Goal: Information Seeking & Learning: Learn about a topic

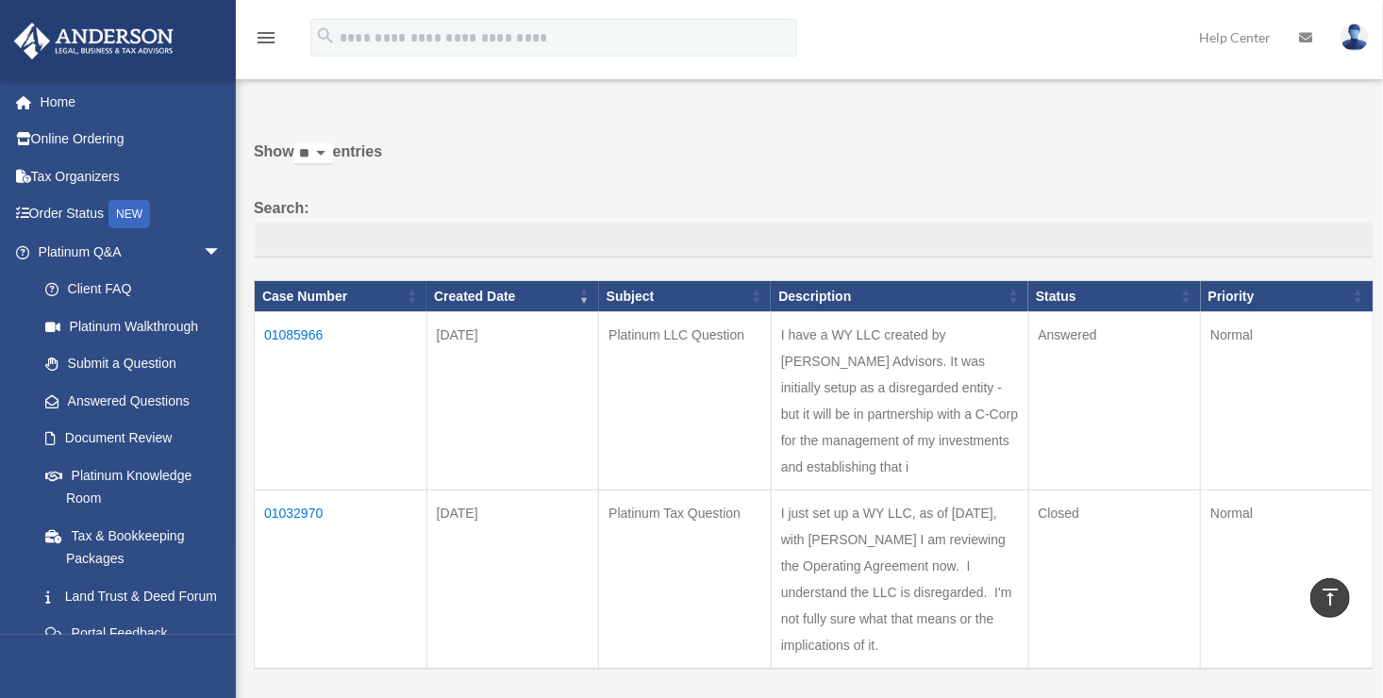
scroll to position [68, 0]
click at [298, 347] on td "01085966" at bounding box center [341, 401] width 173 height 178
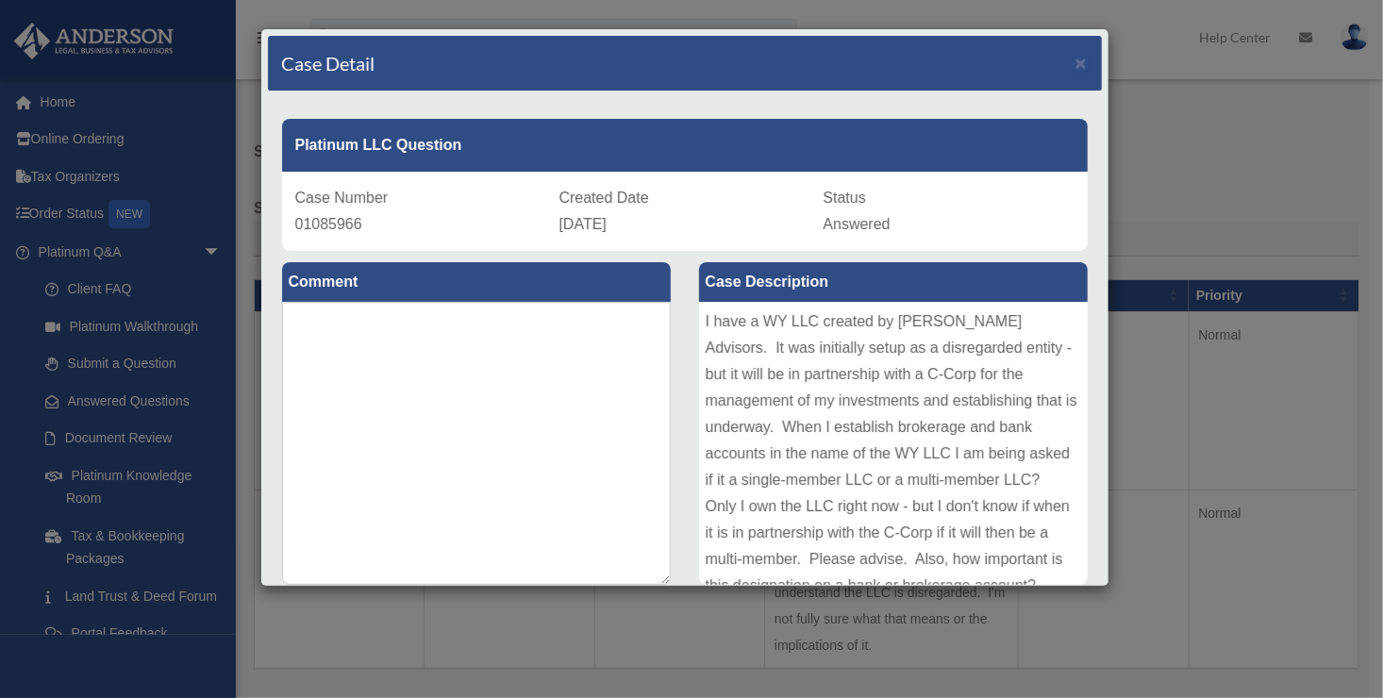
click at [1016, 536] on div "I have a WY LLC created by Anderson Advisors. It was initially setup as a disre…" at bounding box center [893, 443] width 389 height 283
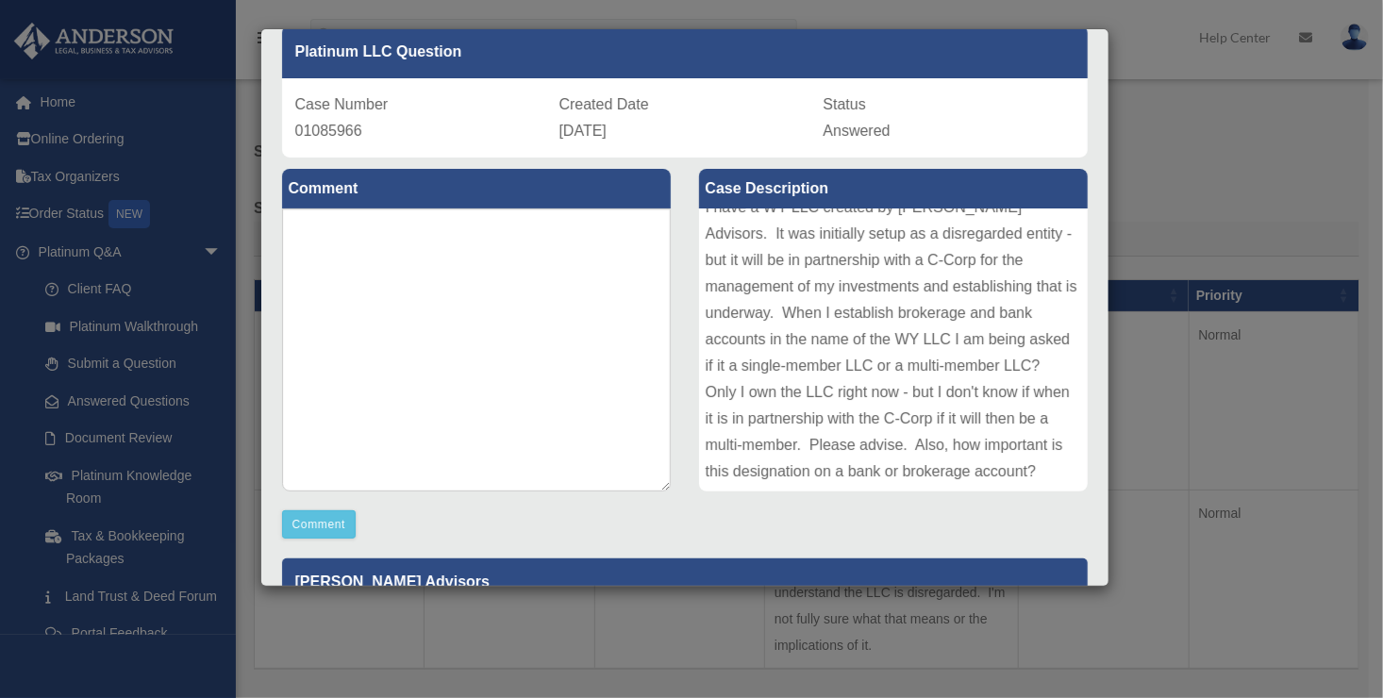
scroll to position [0, 0]
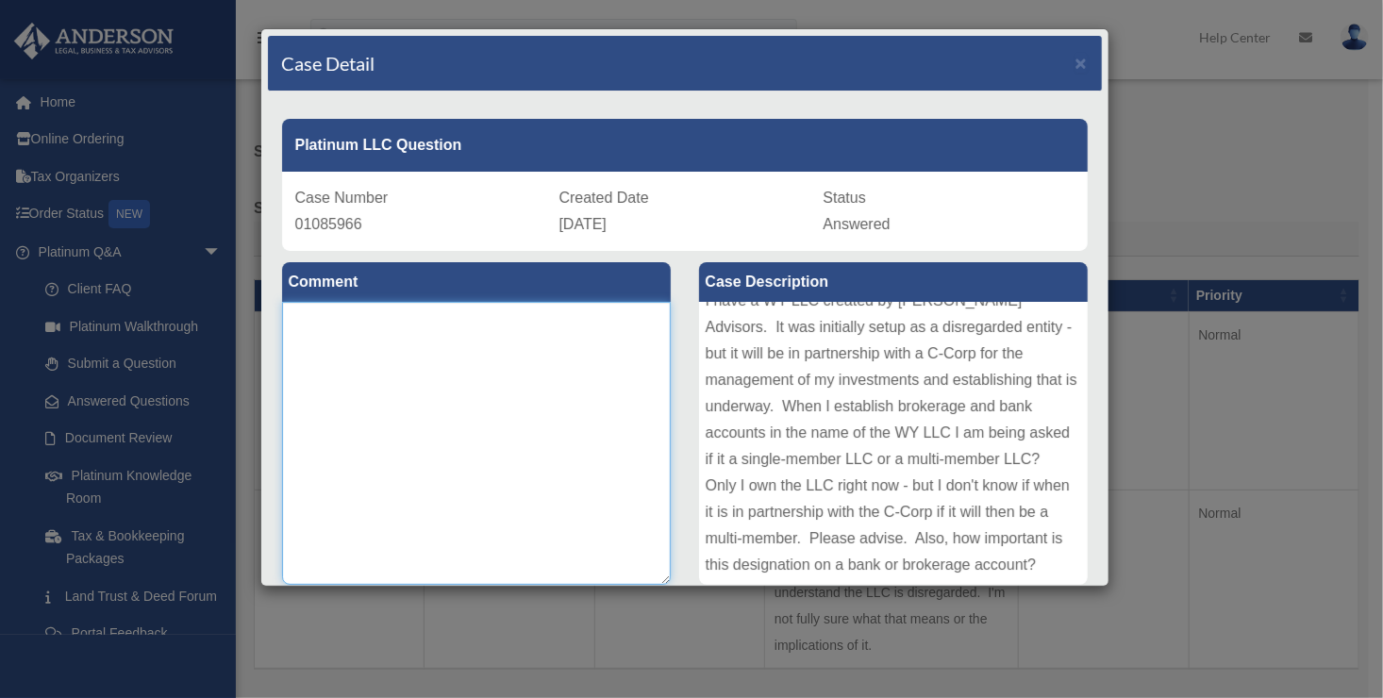
click at [605, 412] on textarea at bounding box center [476, 443] width 389 height 283
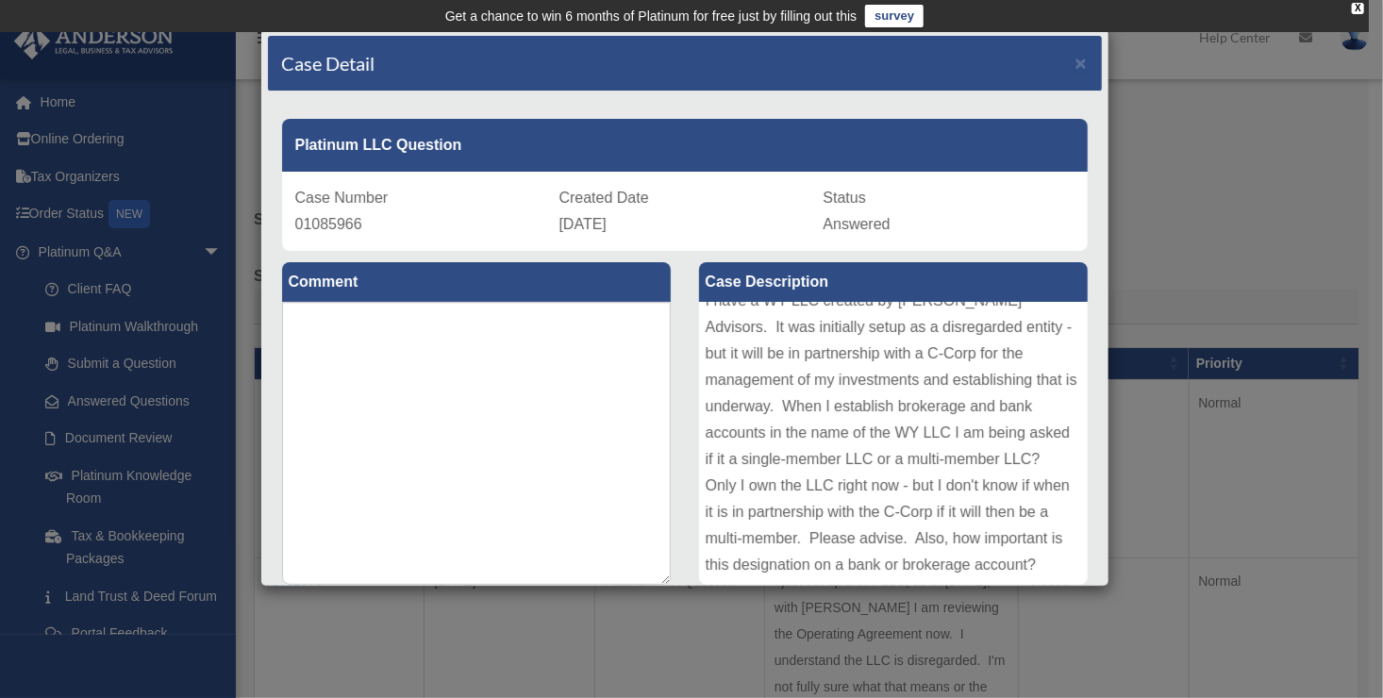
click at [161, 369] on div "Case Detail × Platinum LLC Question Case Number 01085966 Created Date August 22…" at bounding box center [691, 349] width 1383 height 698
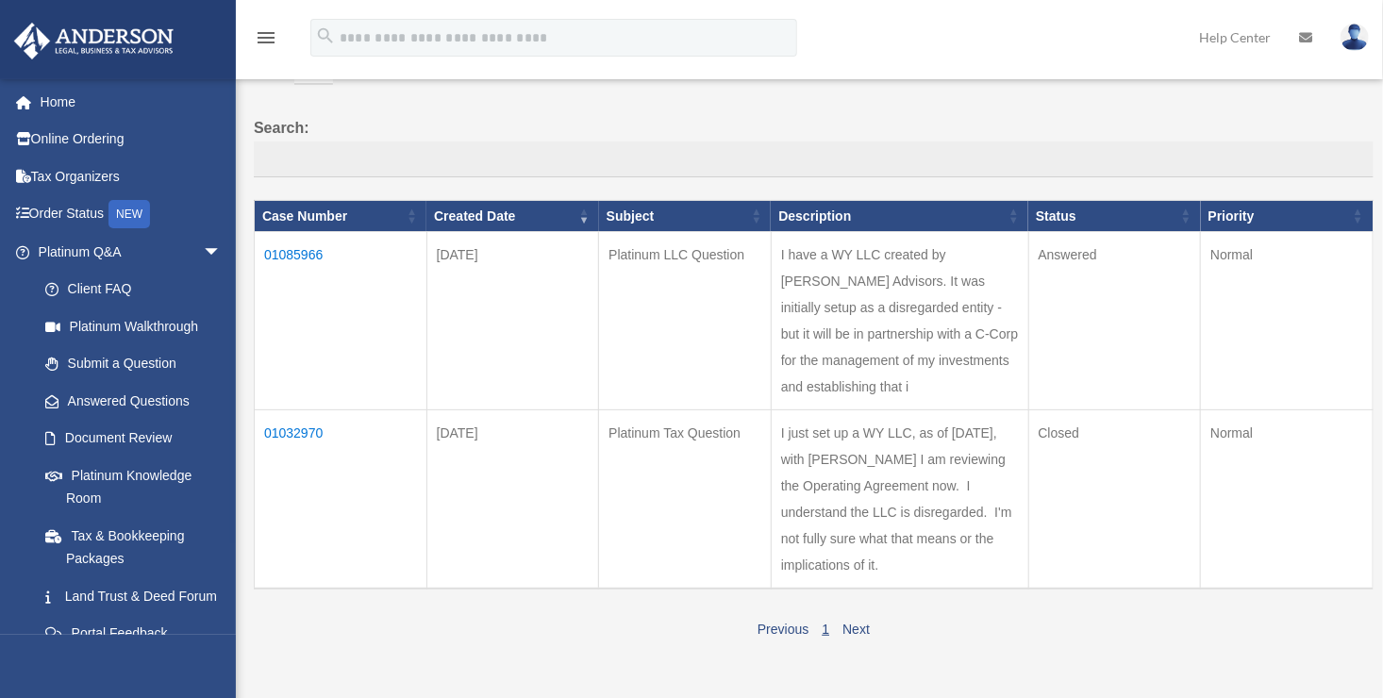
scroll to position [151, 0]
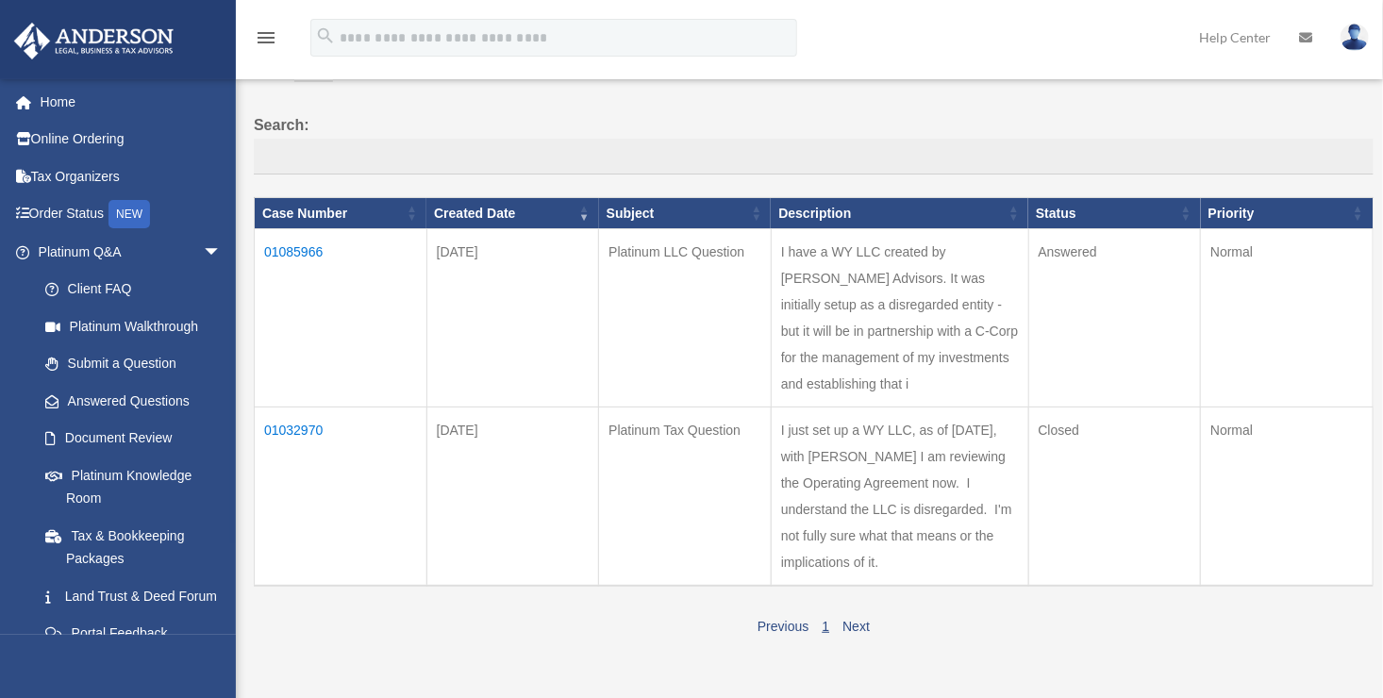
click at [959, 581] on td "I just set up a WY LLC, as of today, with Anderson I am reviewing the Operating…" at bounding box center [900, 497] width 258 height 179
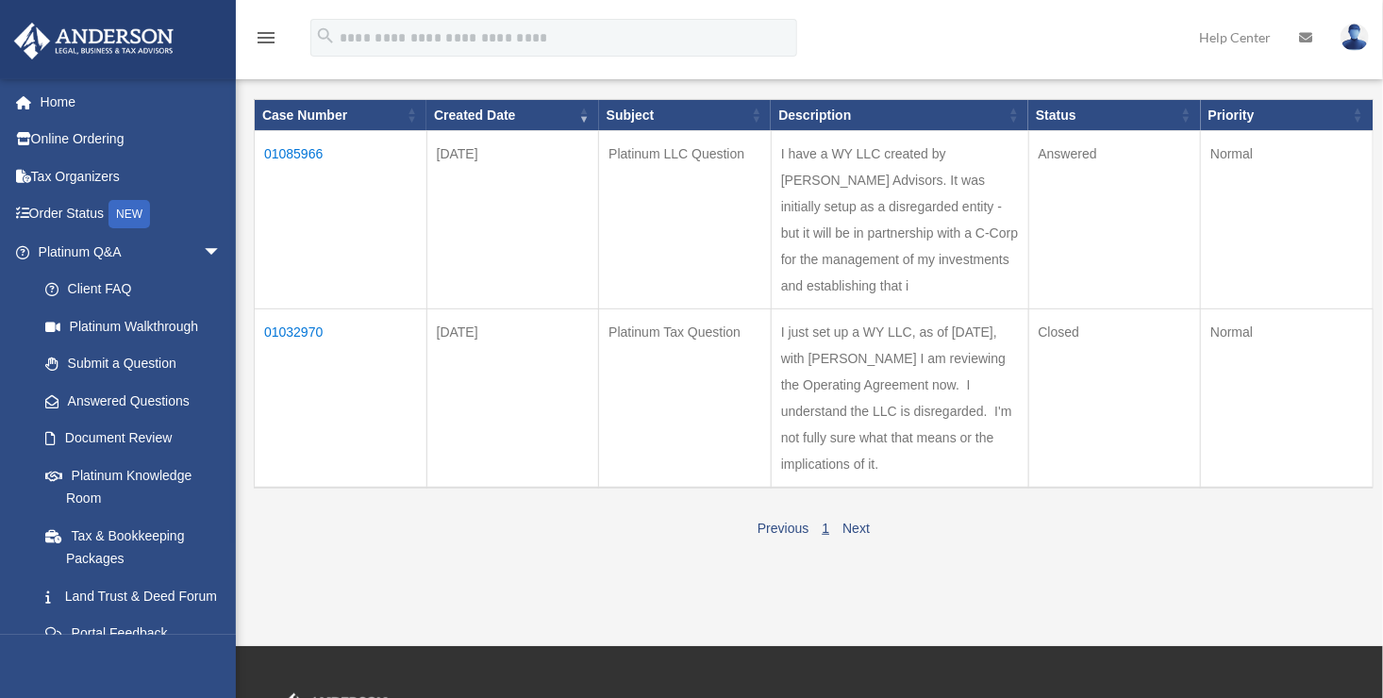
scroll to position [250, 0]
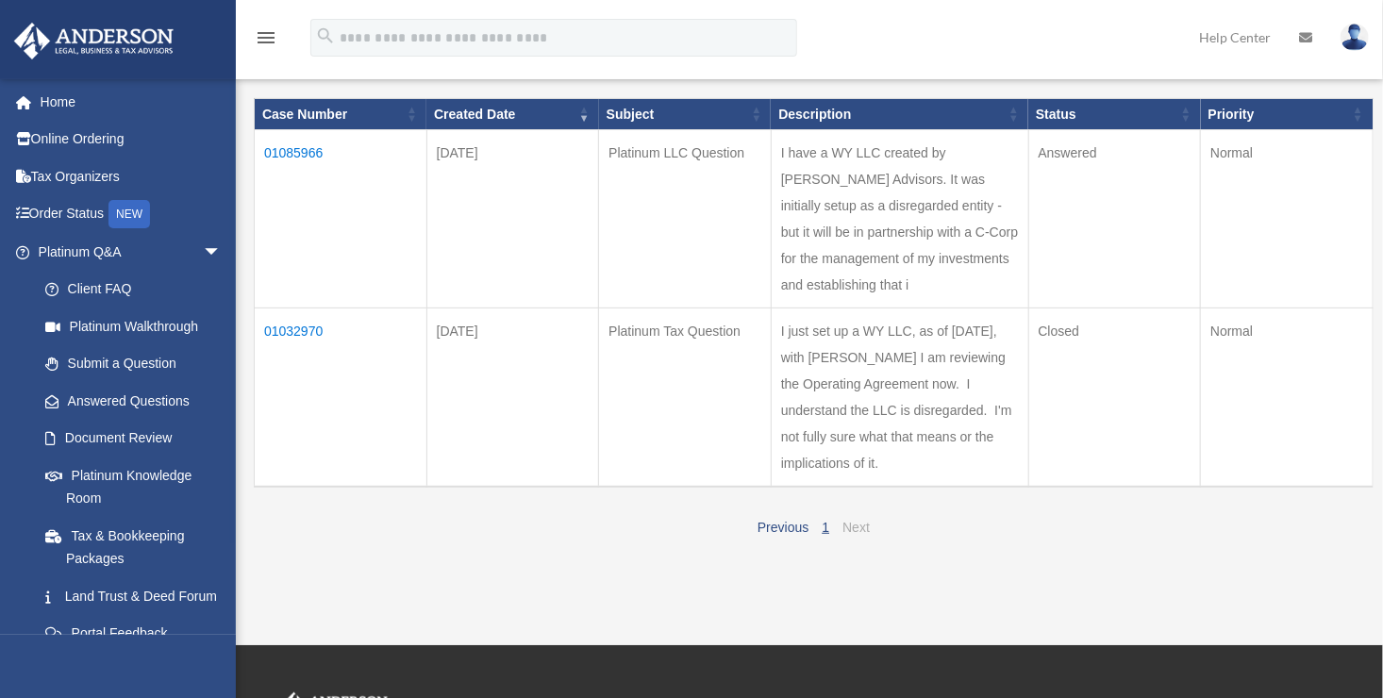
click at [864, 535] on link "Next" at bounding box center [856, 527] width 27 height 15
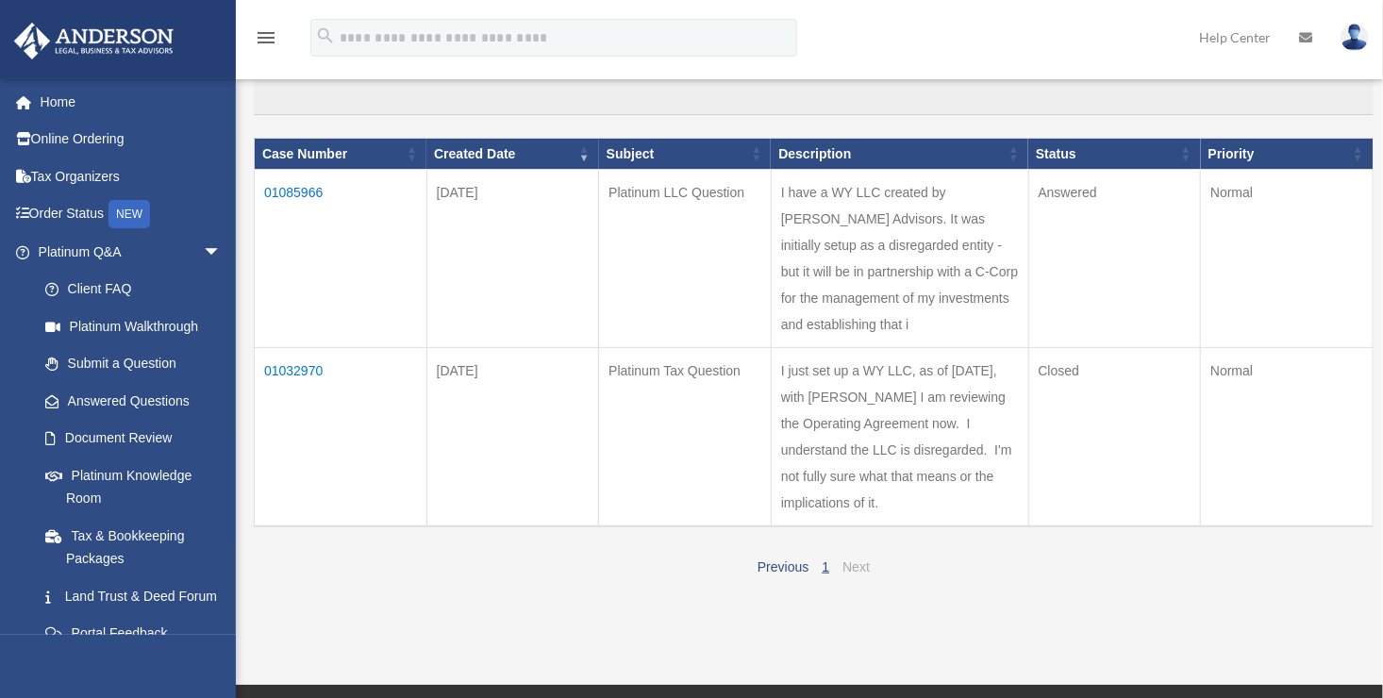
scroll to position [209, 0]
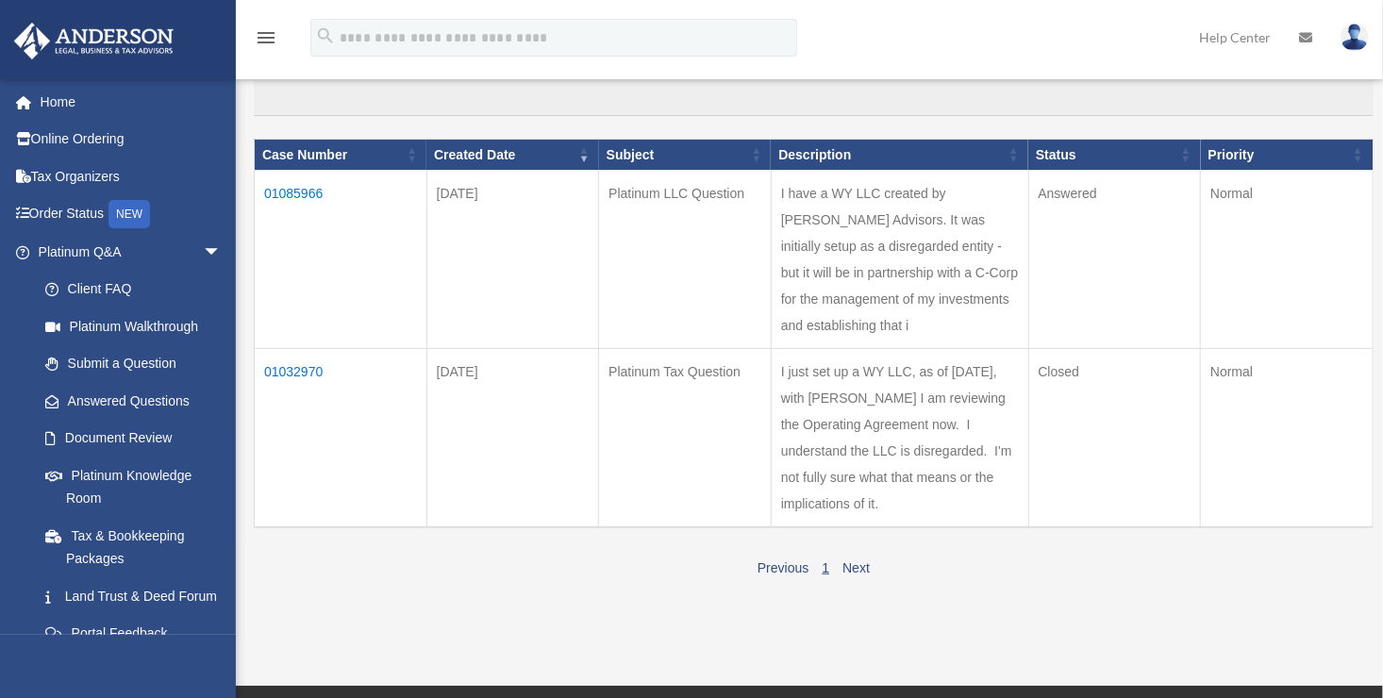
click at [826, 576] on link "1" at bounding box center [826, 568] width 8 height 15
click at [827, 581] on div "Previous 1 Next" at bounding box center [814, 566] width 1120 height 30
click at [845, 576] on link "Next" at bounding box center [856, 568] width 27 height 15
click at [868, 576] on link "Next" at bounding box center [856, 568] width 27 height 15
click at [826, 576] on link "1" at bounding box center [826, 568] width 8 height 15
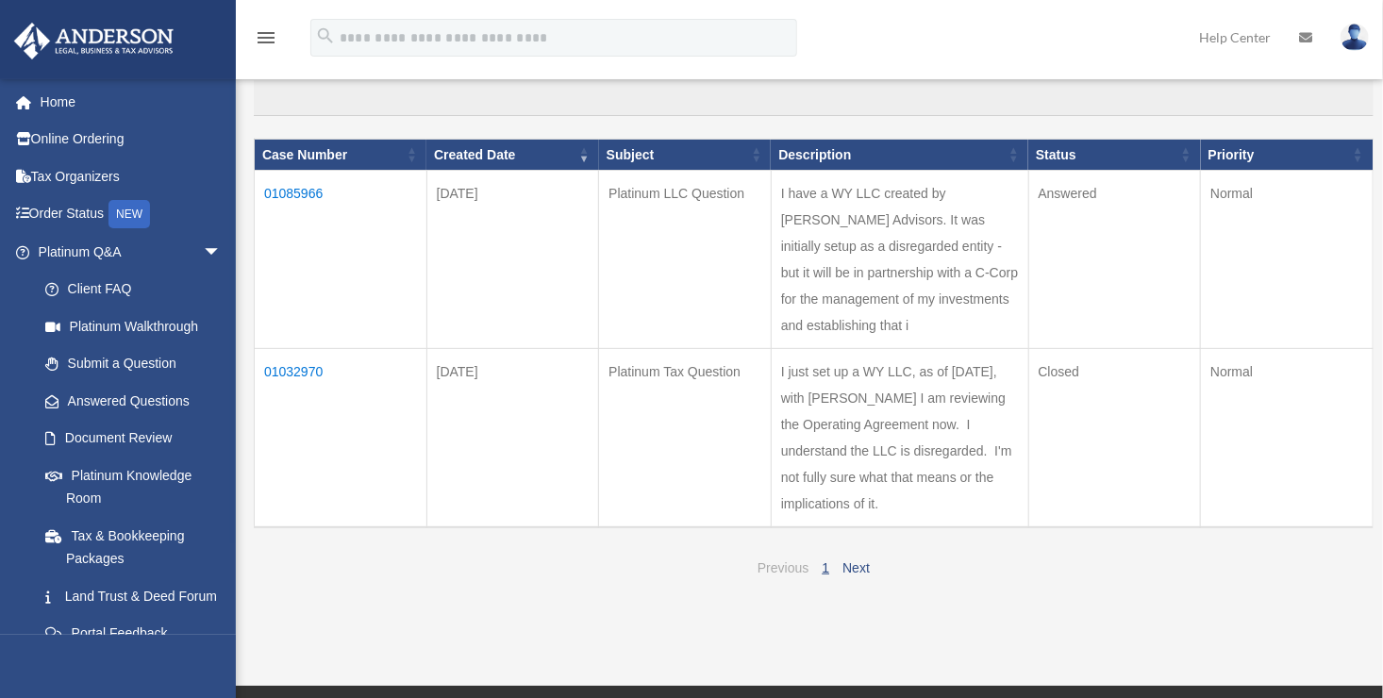
click at [786, 576] on link "Previous" at bounding box center [783, 568] width 51 height 15
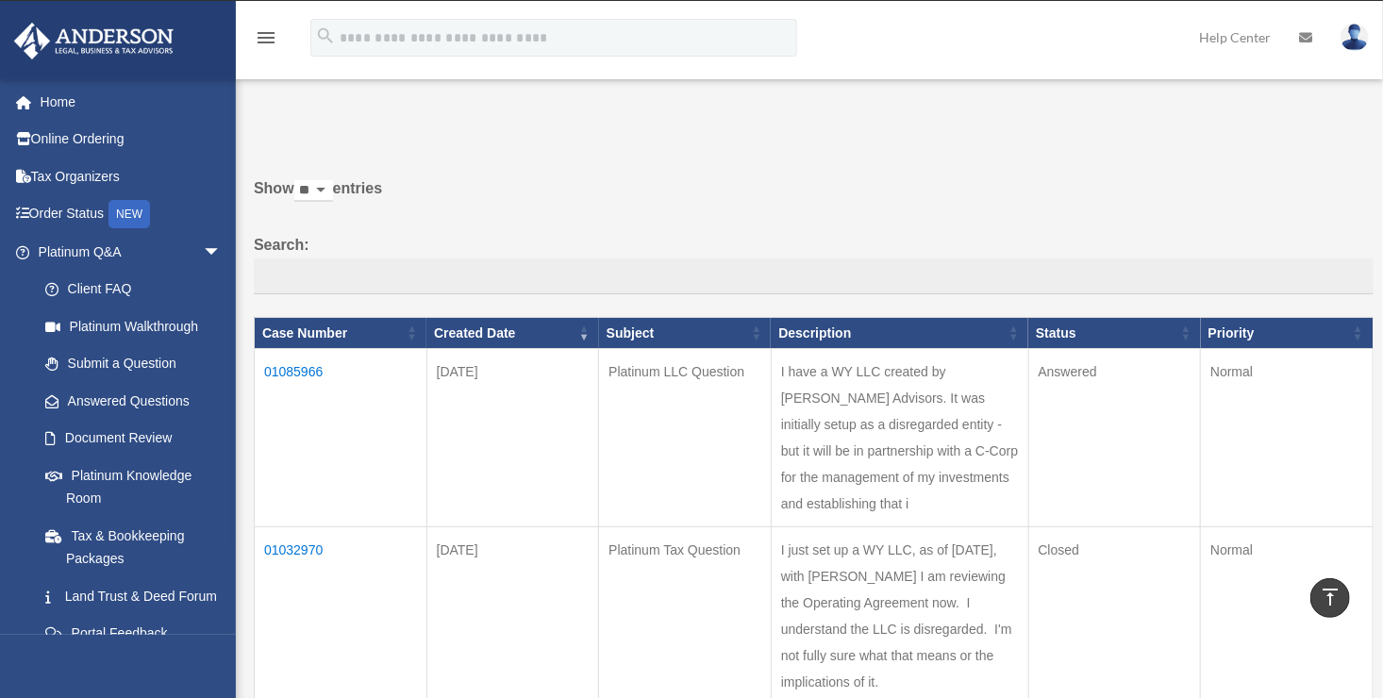
scroll to position [0, 0]
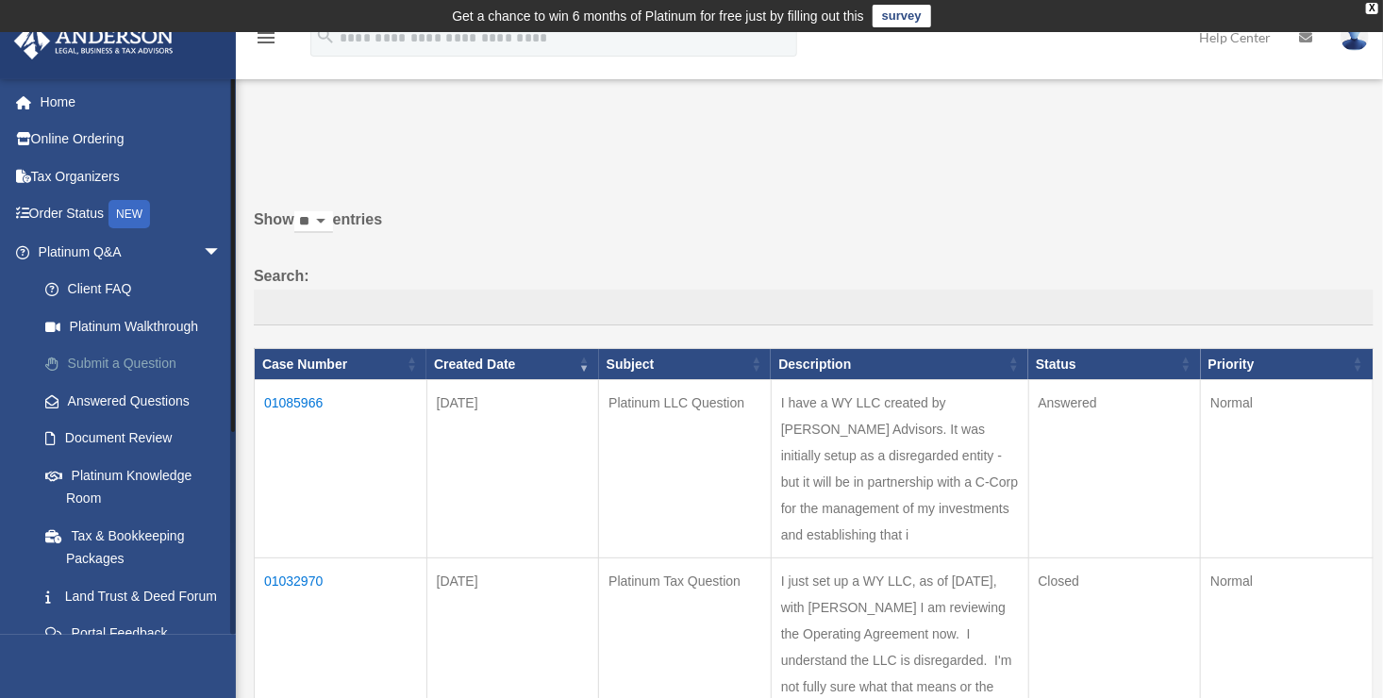
click at [141, 365] on link "Submit a Question" at bounding box center [138, 364] width 224 height 38
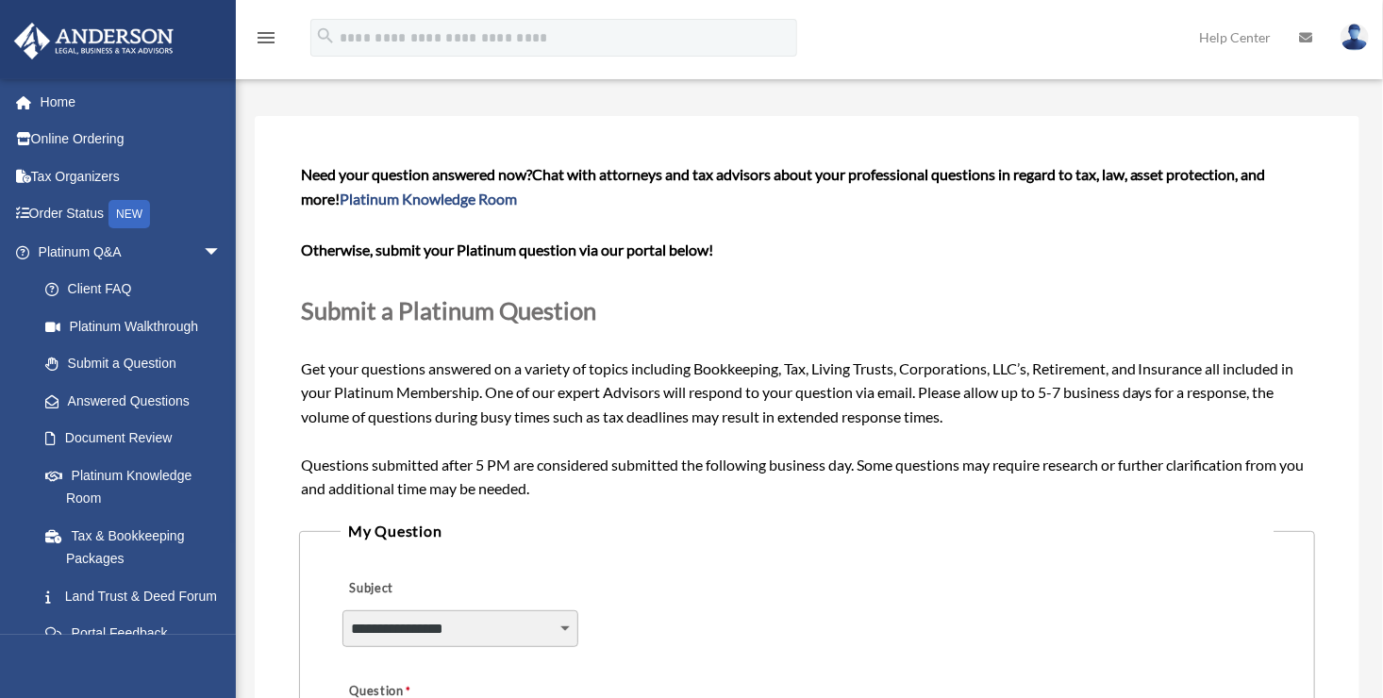
scroll to position [69, 0]
click at [151, 400] on link "Answered Questions" at bounding box center [138, 401] width 224 height 38
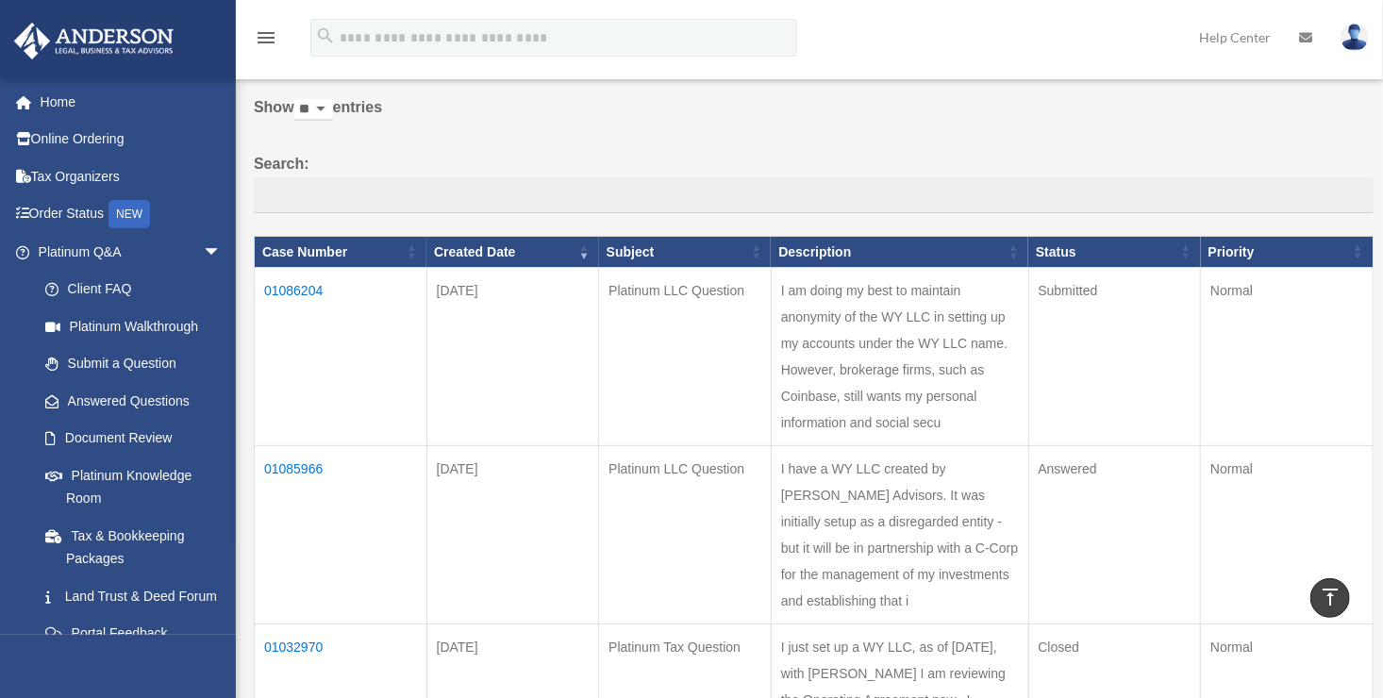
scroll to position [109, 0]
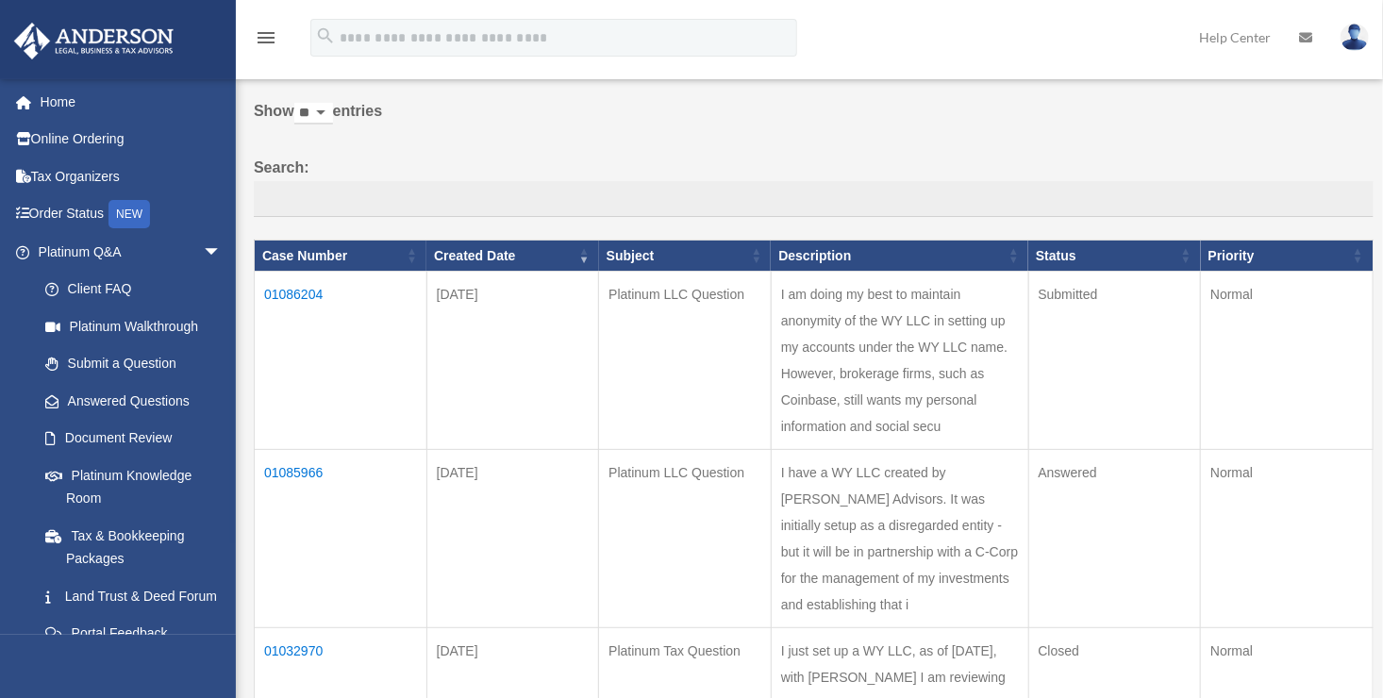
click at [311, 293] on td "01086204" at bounding box center [341, 361] width 173 height 178
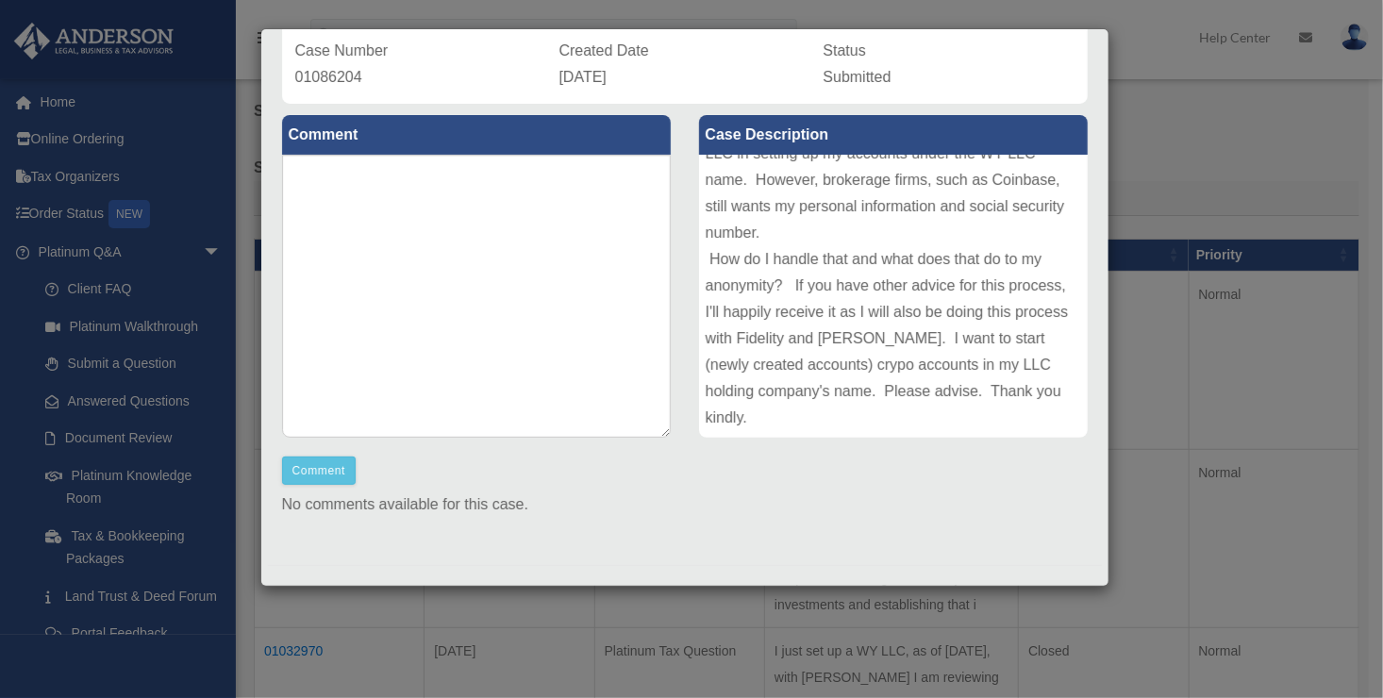
scroll to position [160, 0]
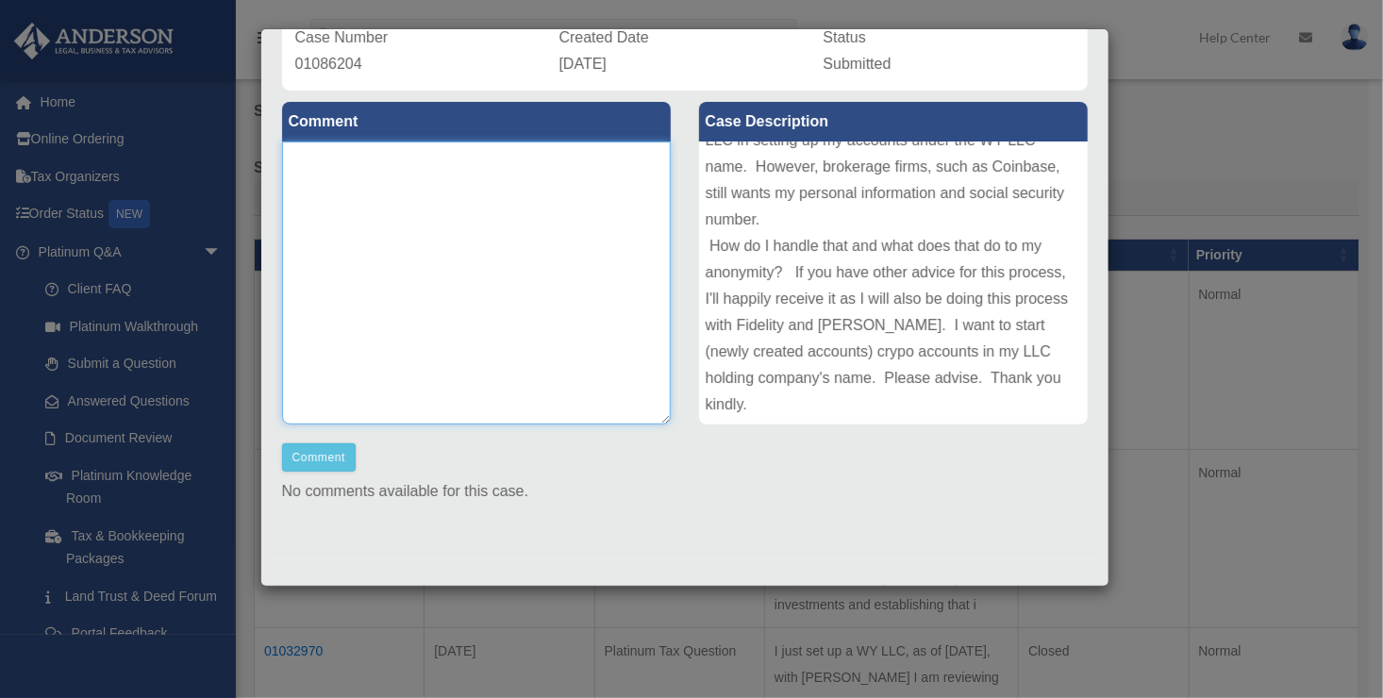
click at [460, 243] on textarea at bounding box center [476, 283] width 389 height 283
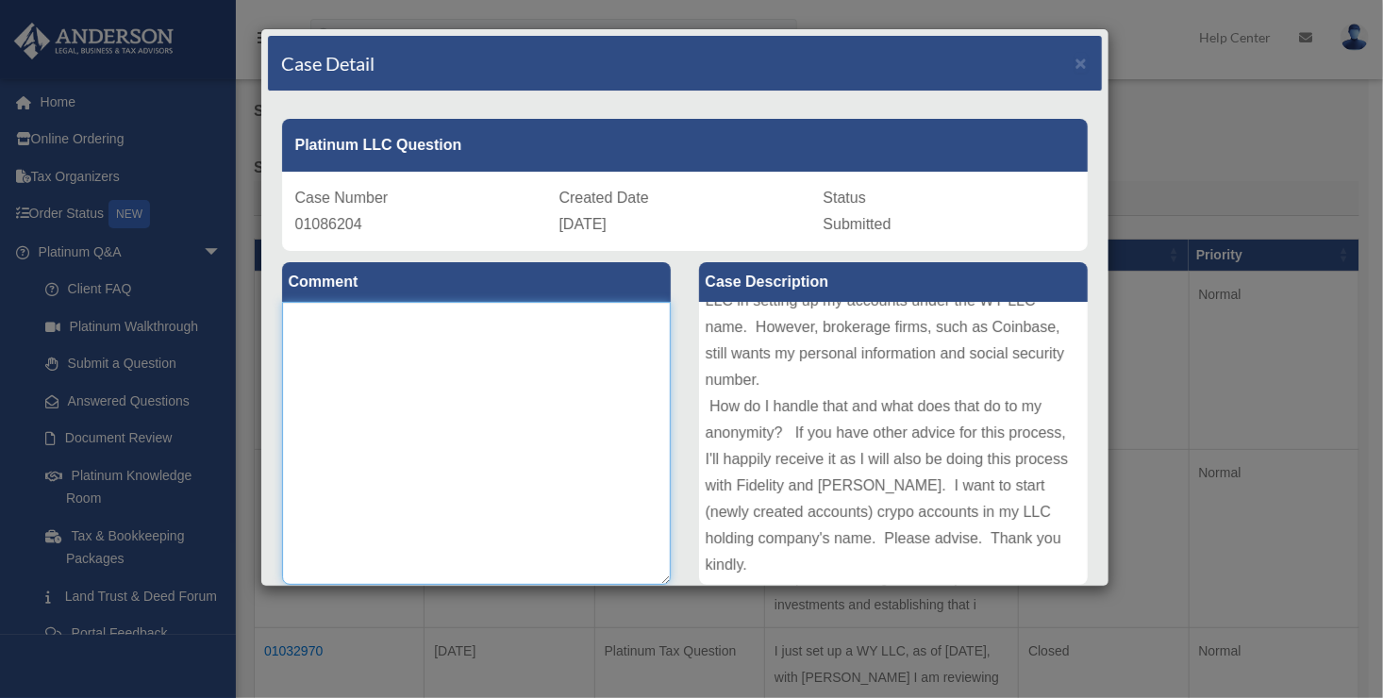
scroll to position [0, 0]
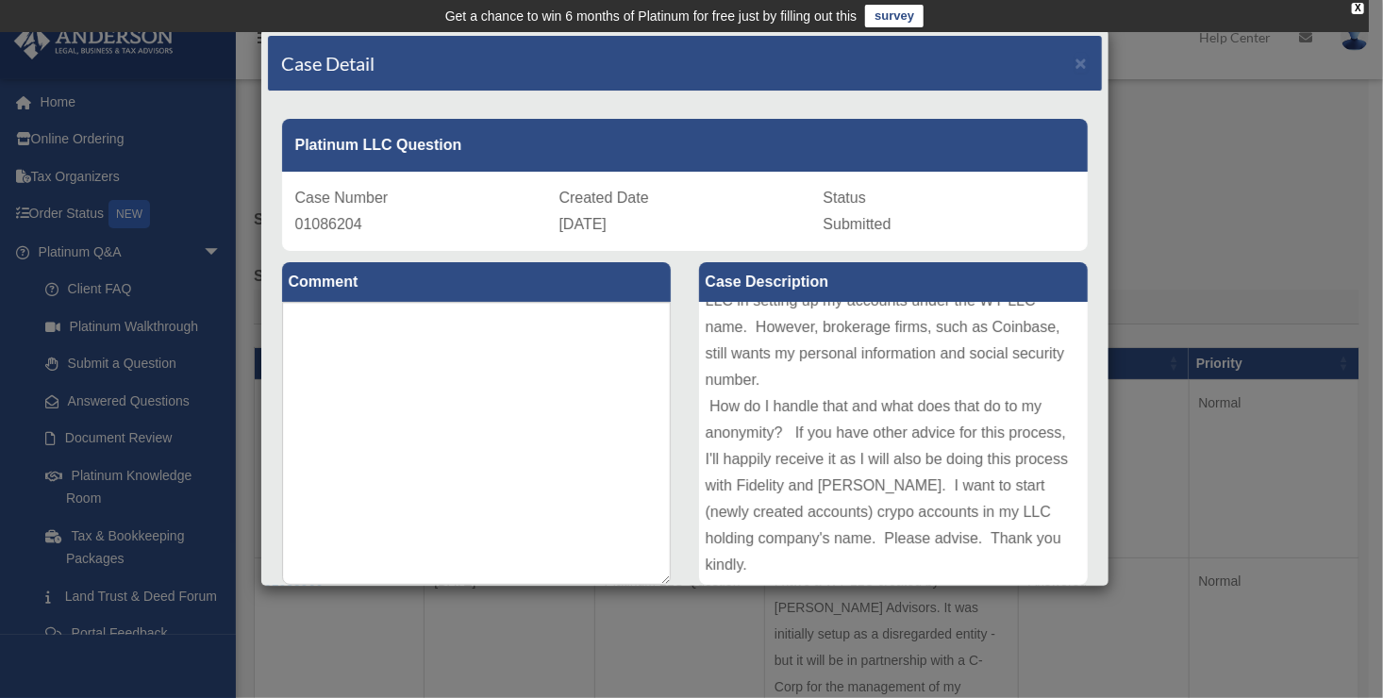
click at [1199, 109] on div "Case Detail × Platinum LLC Question Case Number 01086204 Created Date August 22…" at bounding box center [691, 349] width 1383 height 698
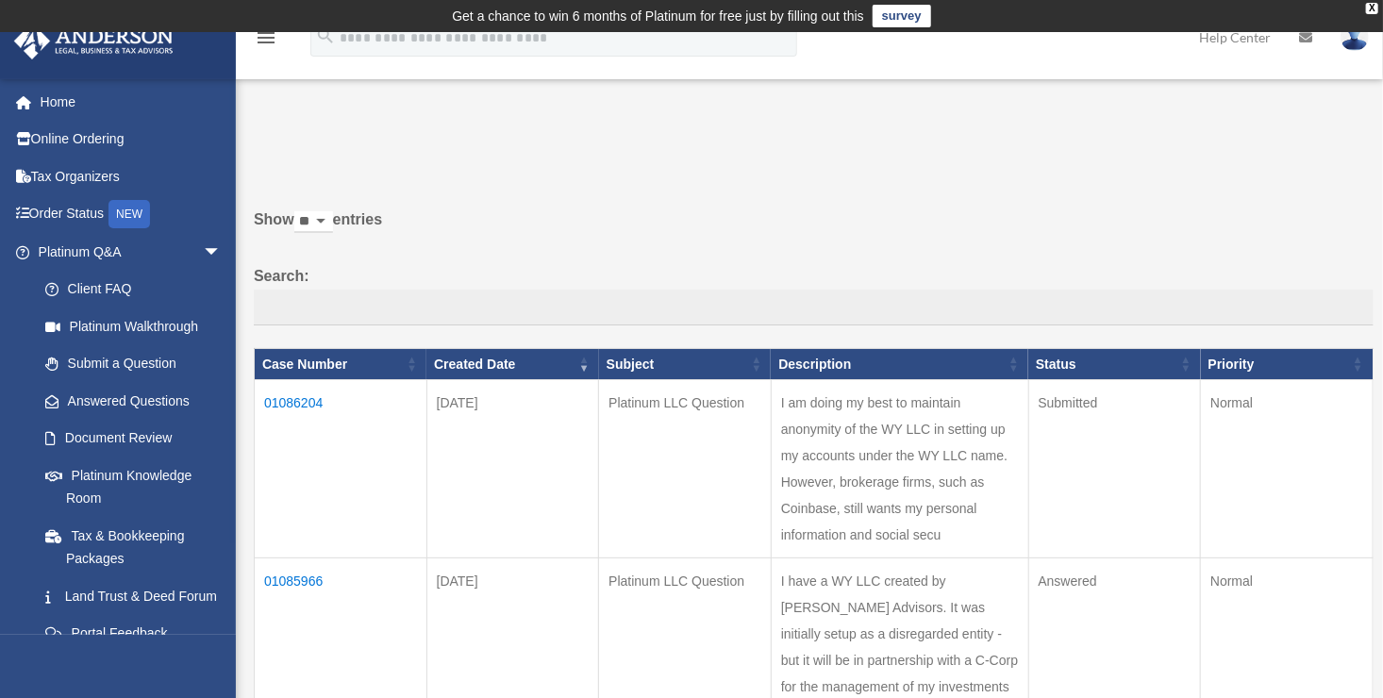
click at [921, 16] on link "survey" at bounding box center [902, 16] width 59 height 23
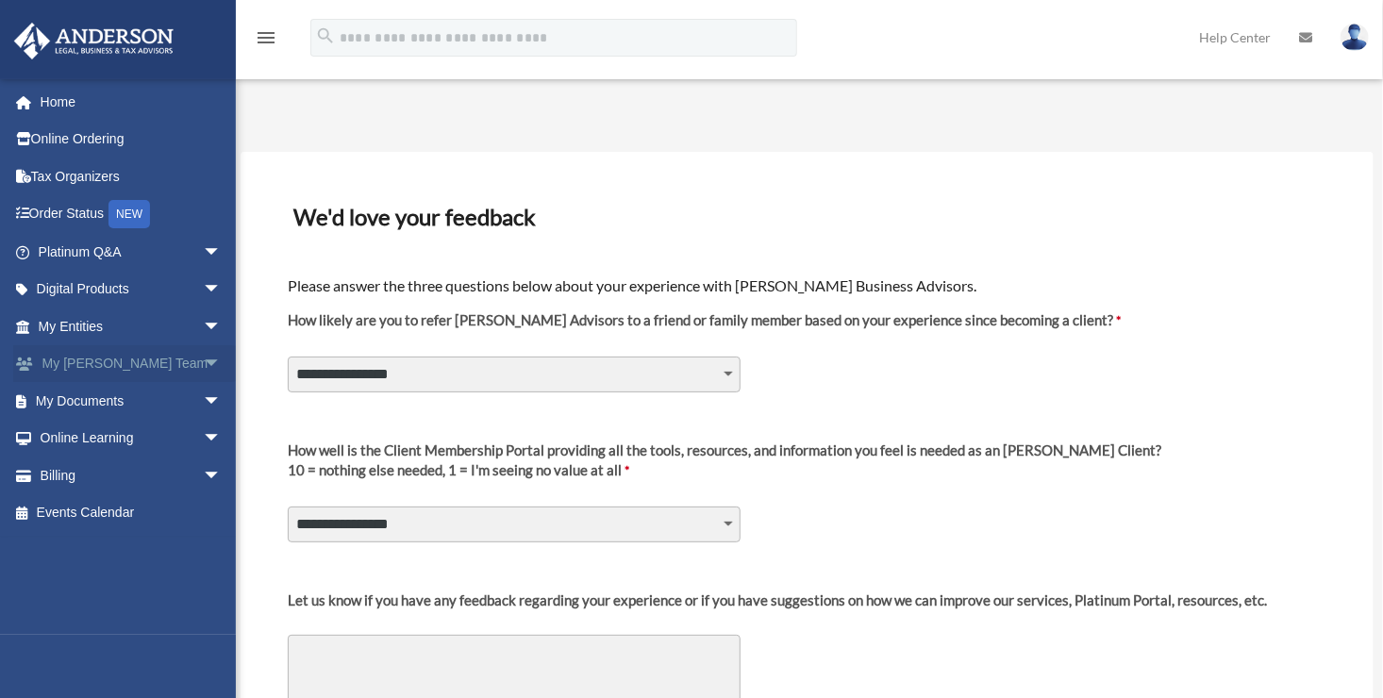
click at [203, 372] on span "arrow_drop_down" at bounding box center [222, 364] width 38 height 39
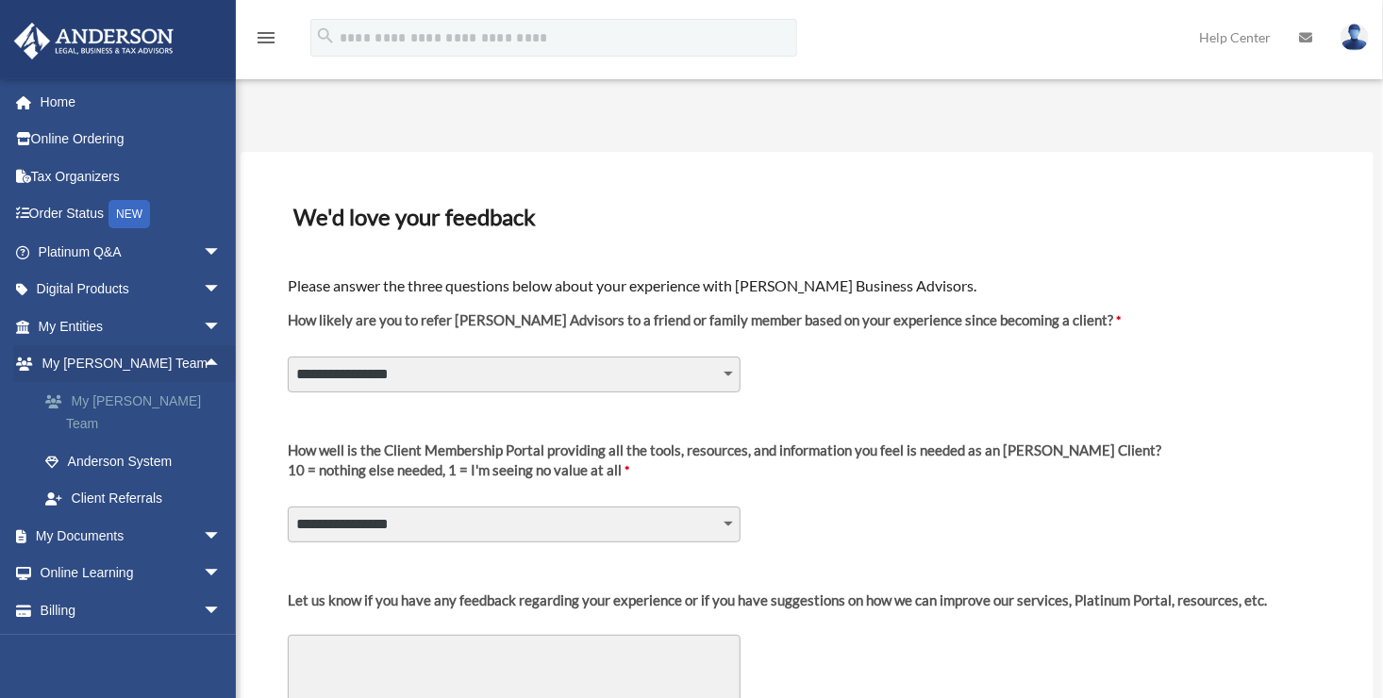
click at [140, 406] on link "My [PERSON_NAME] Team" at bounding box center [138, 412] width 224 height 60
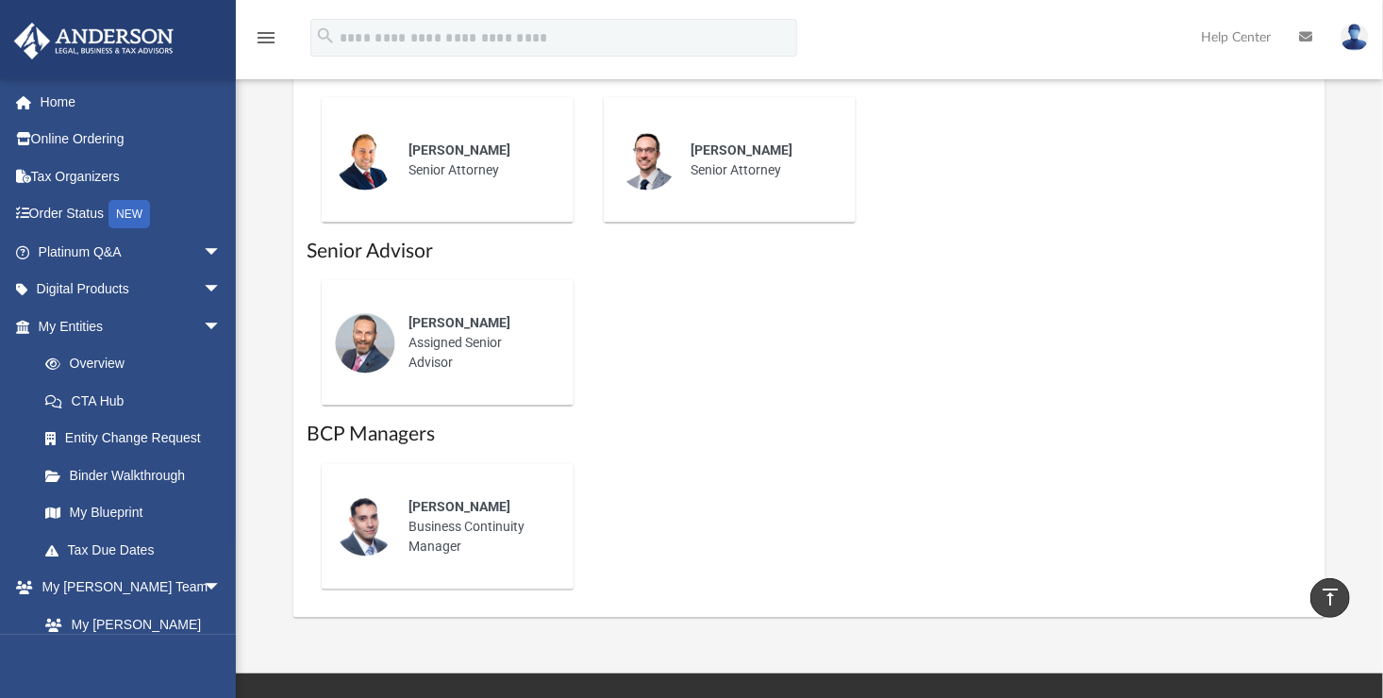
scroll to position [1165, 0]
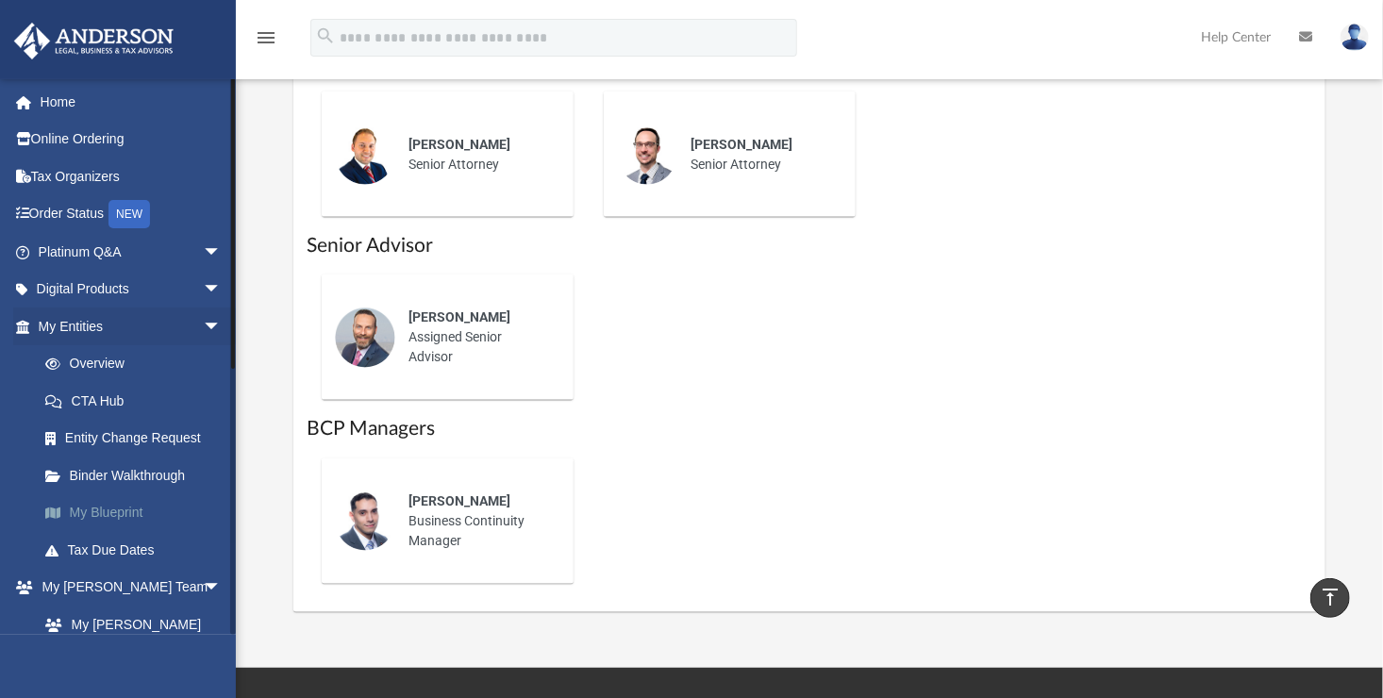
click at [117, 521] on link "My Blueprint" at bounding box center [138, 513] width 224 height 38
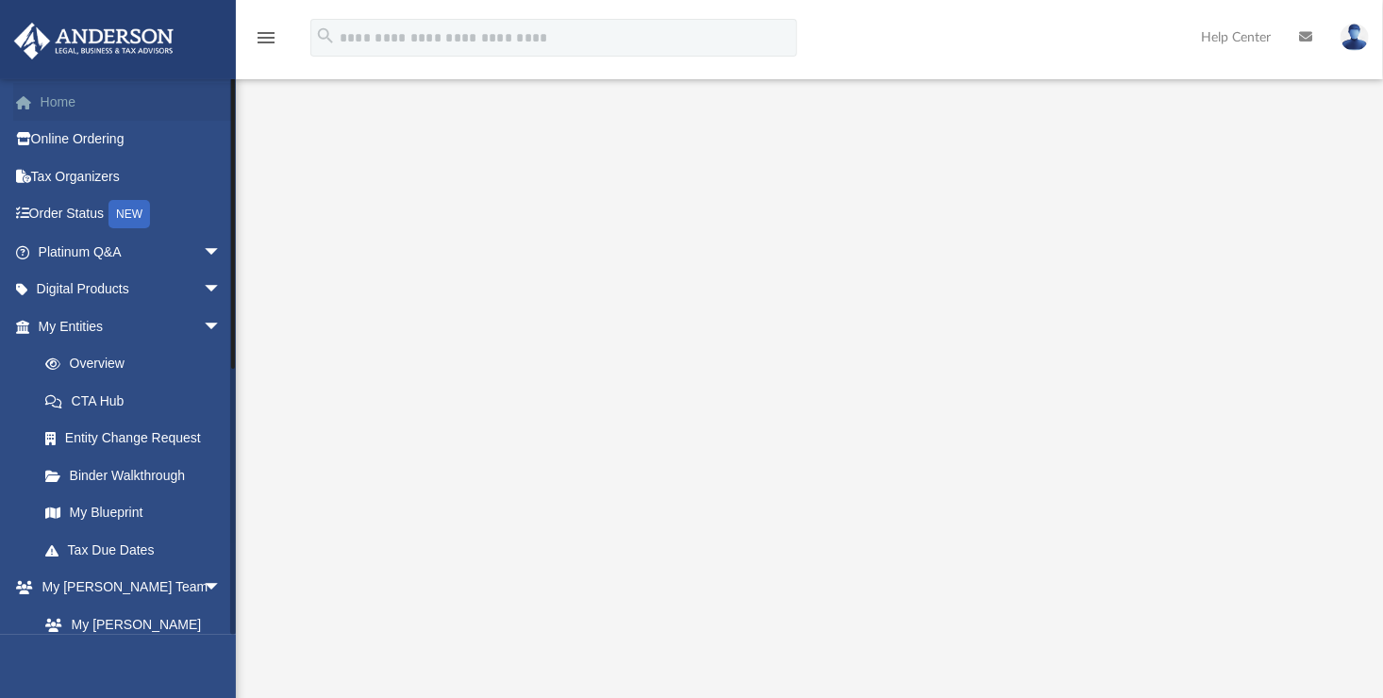
click at [72, 119] on link "Home" at bounding box center [131, 102] width 237 height 38
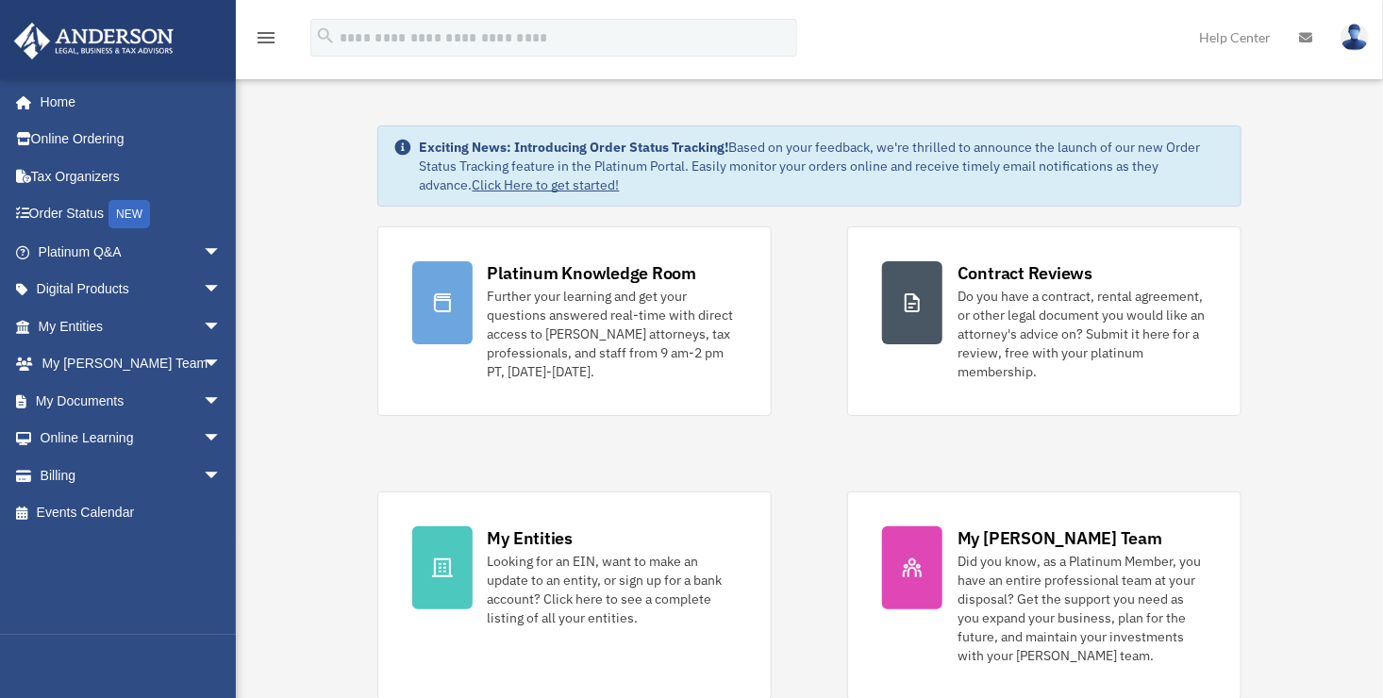
click at [521, 177] on link "Click Here to get started!" at bounding box center [546, 184] width 147 height 17
click at [509, 189] on link "Click Here to get started!" at bounding box center [546, 184] width 147 height 17
click at [504, 189] on link "Click Here to get started!" at bounding box center [546, 184] width 147 height 17
click at [529, 189] on link "Click Here to get started!" at bounding box center [546, 184] width 147 height 17
click at [203, 463] on span "arrow_drop_down" at bounding box center [222, 476] width 38 height 39
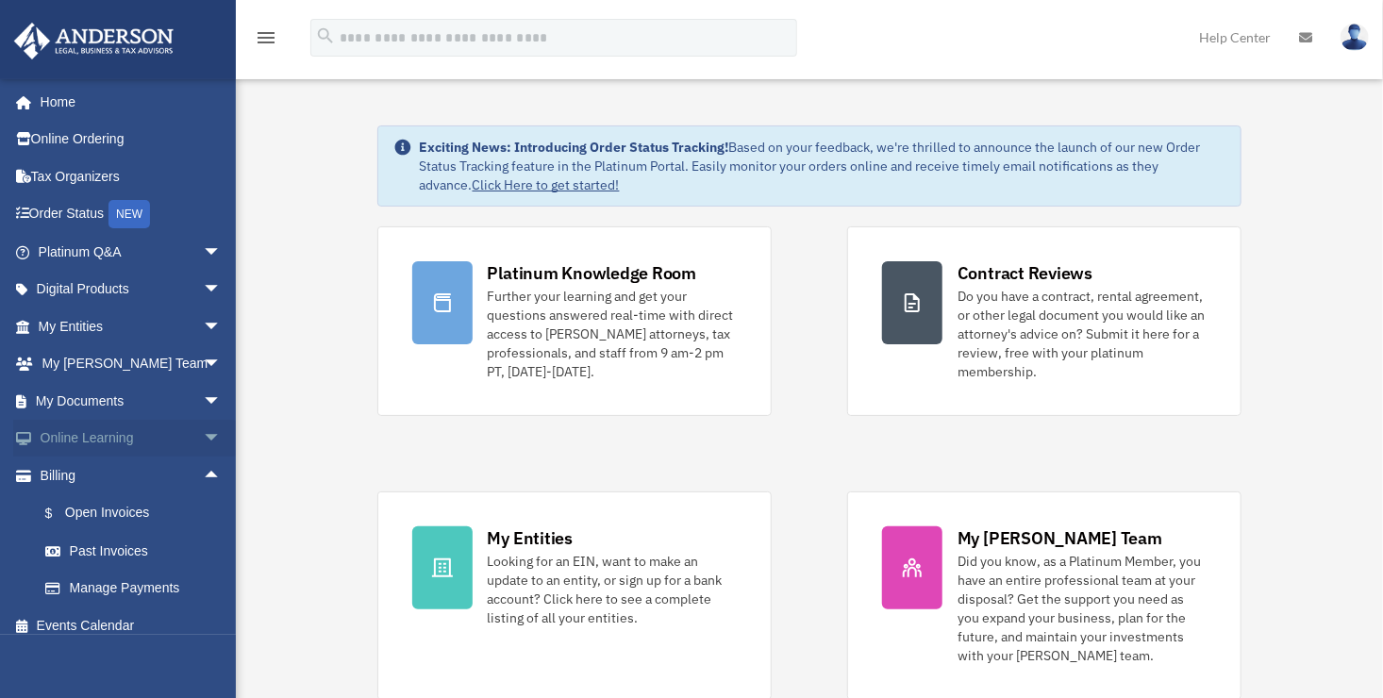
click at [203, 438] on span "arrow_drop_down" at bounding box center [222, 439] width 38 height 39
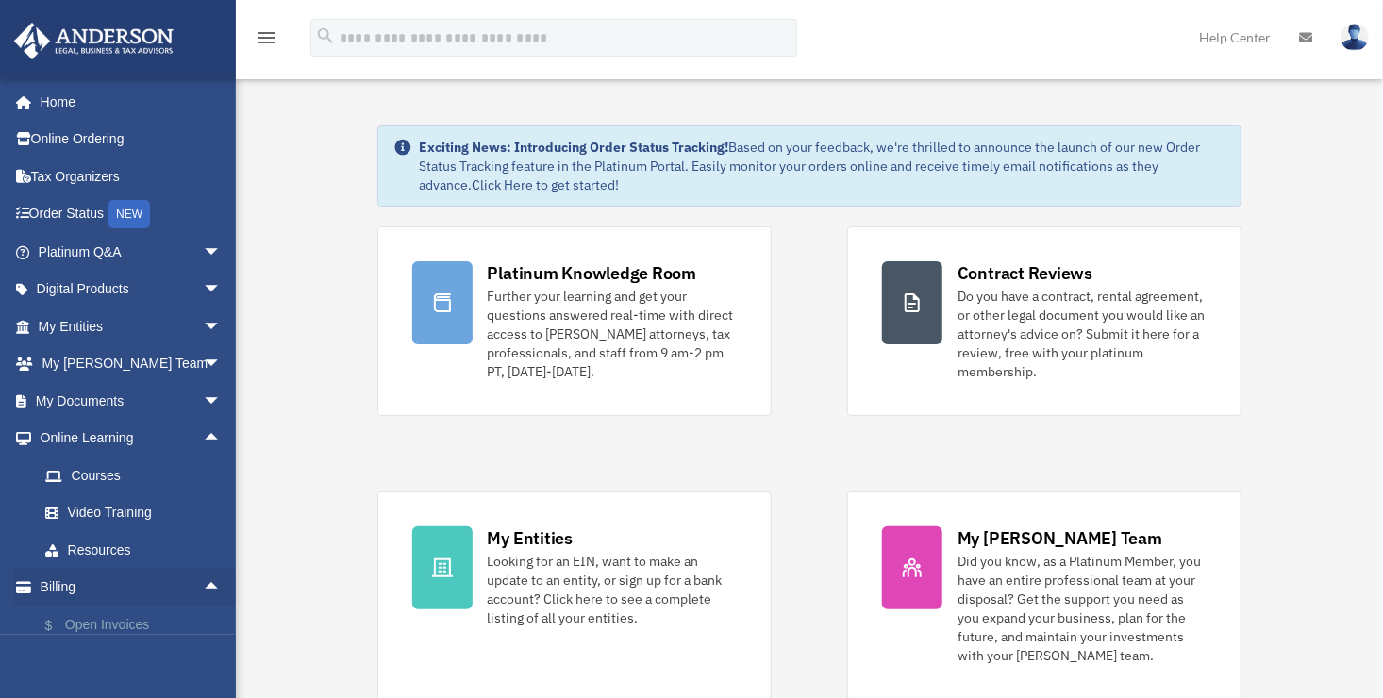
click at [143, 625] on link "$ Open Invoices" at bounding box center [138, 625] width 224 height 39
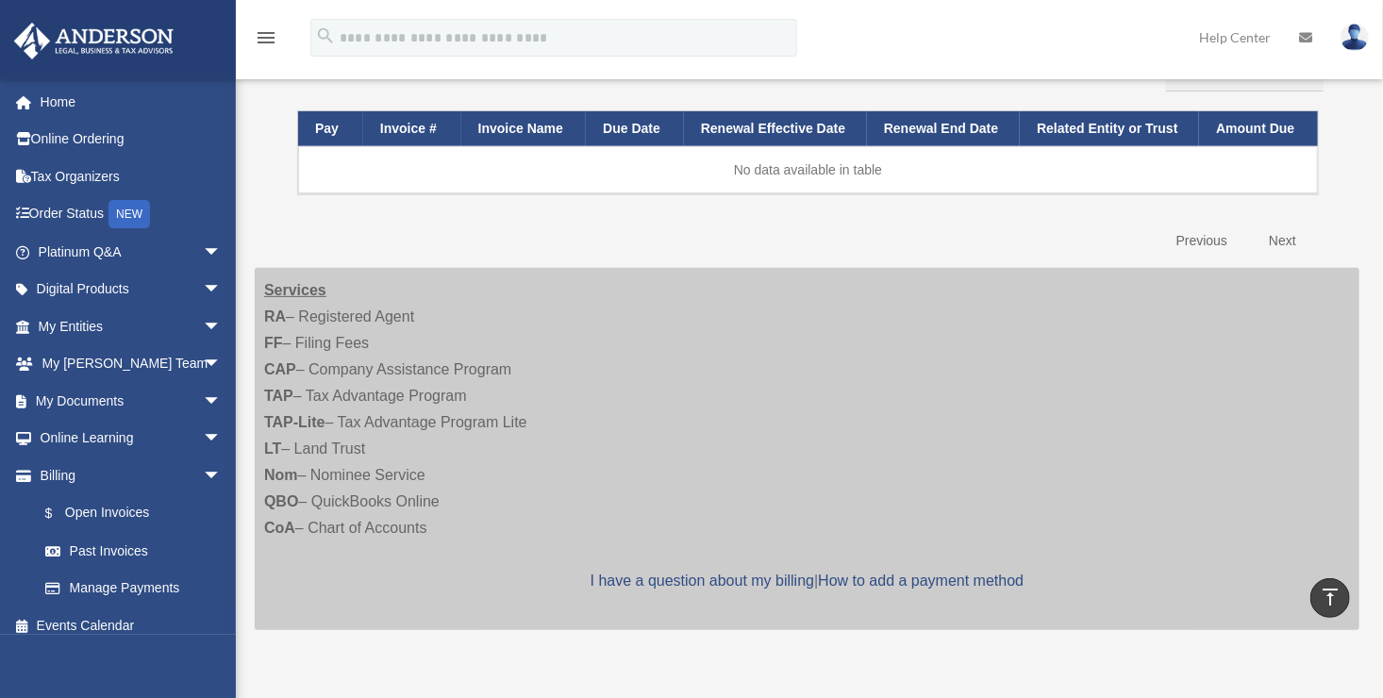
scroll to position [219, 0]
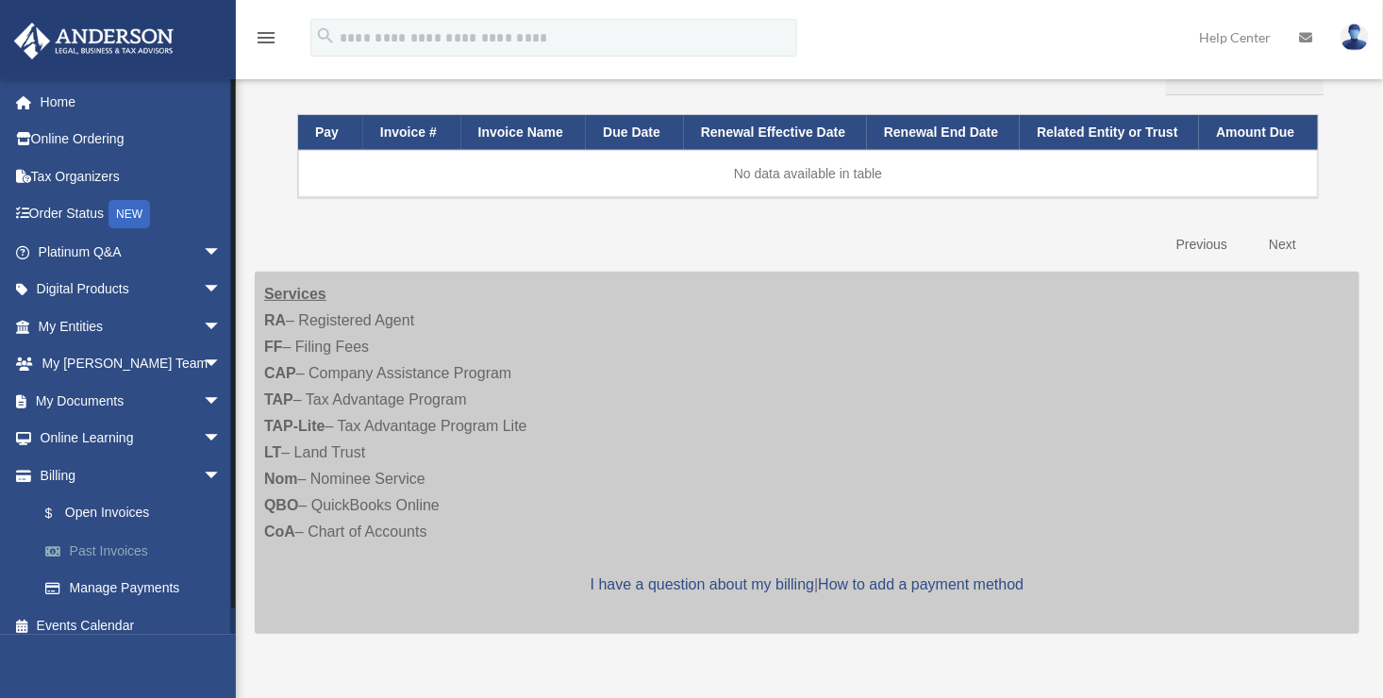
click at [133, 562] on link "Past Invoices" at bounding box center [138, 551] width 224 height 38
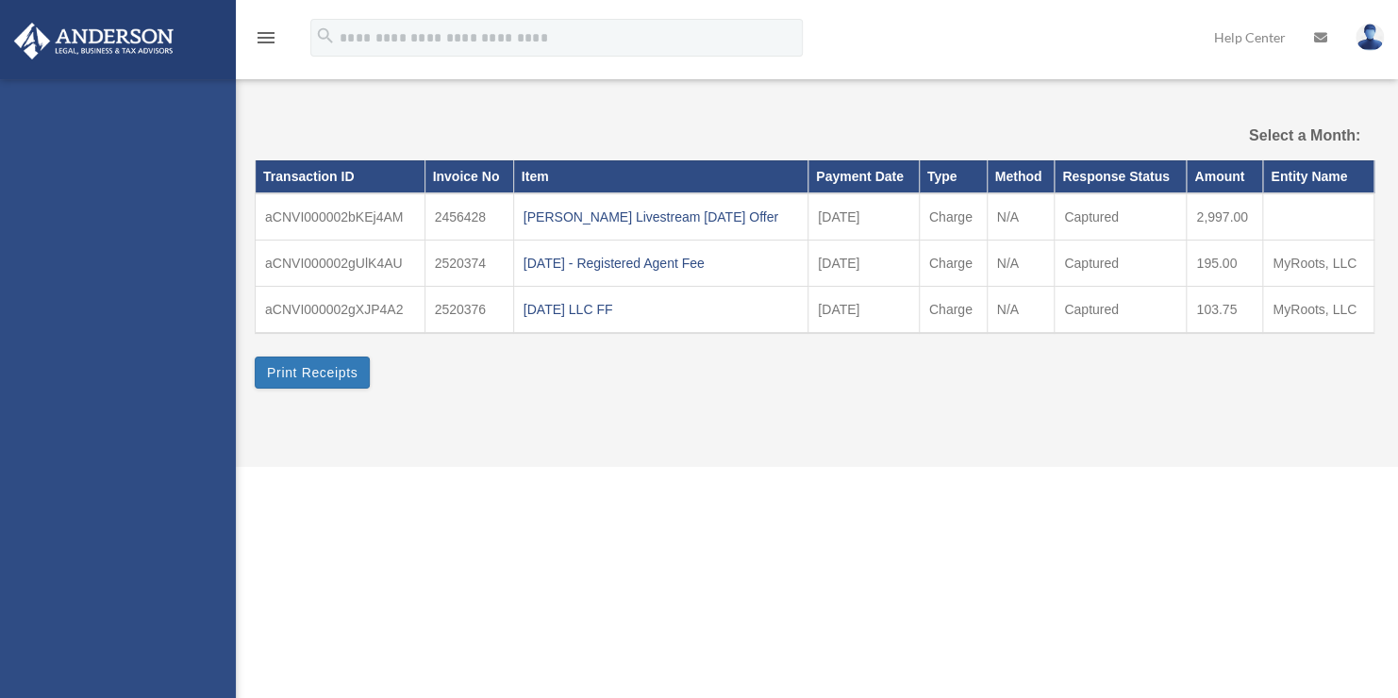
select select
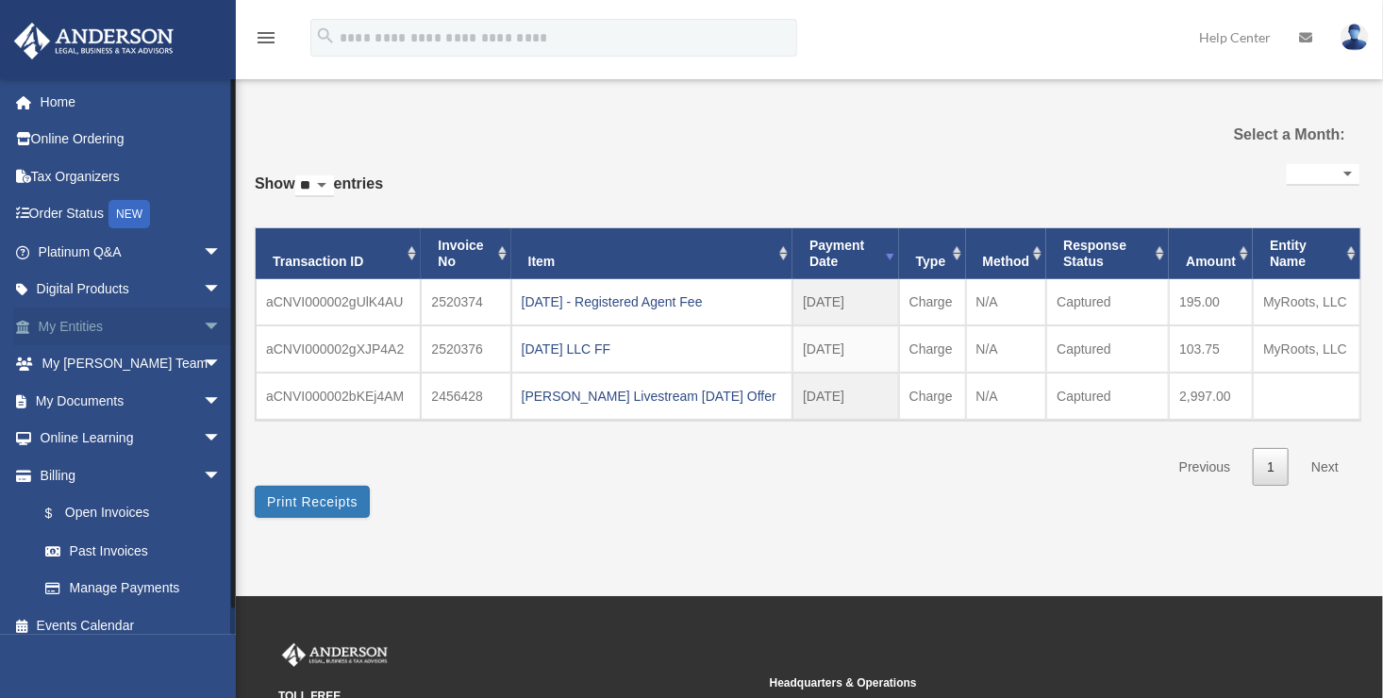
click at [67, 326] on link "My Entities arrow_drop_down" at bounding box center [131, 327] width 237 height 38
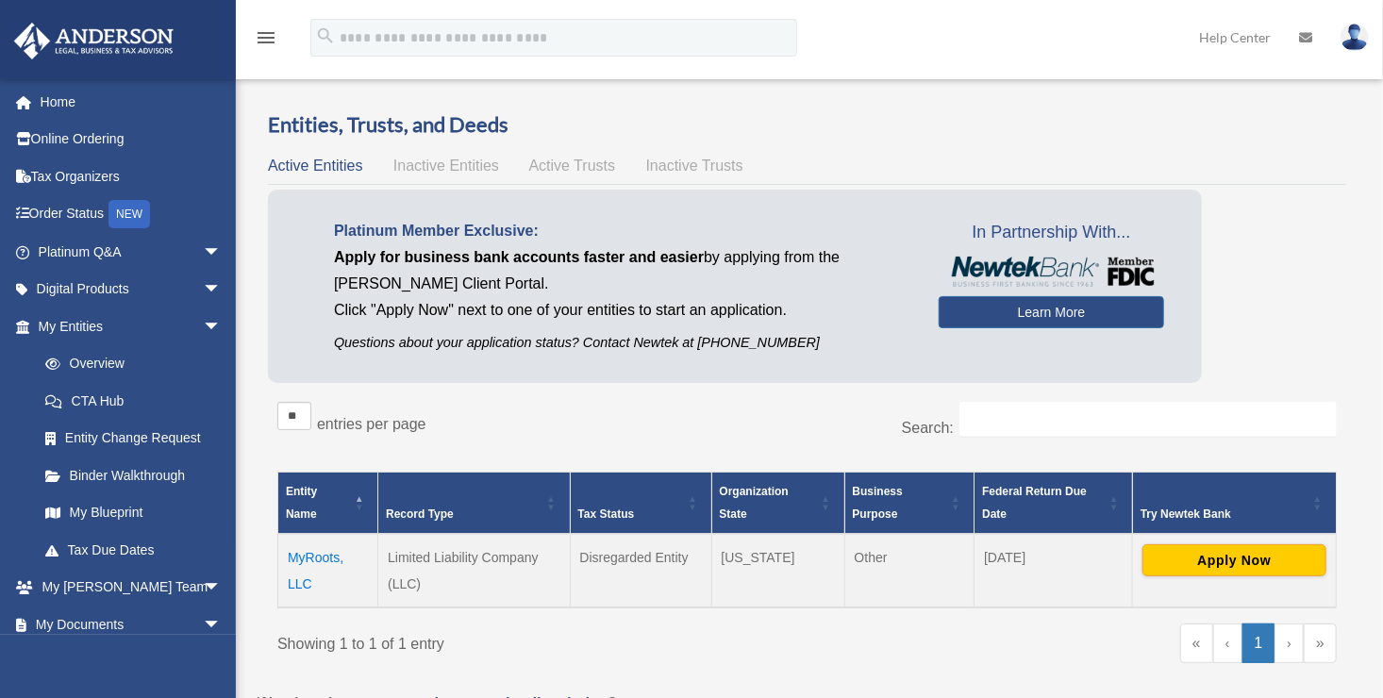
click at [436, 588] on td "Limited Liability Company (LLC)" at bounding box center [474, 571] width 192 height 74
click at [1047, 319] on link "Learn More" at bounding box center [1052, 312] width 226 height 32
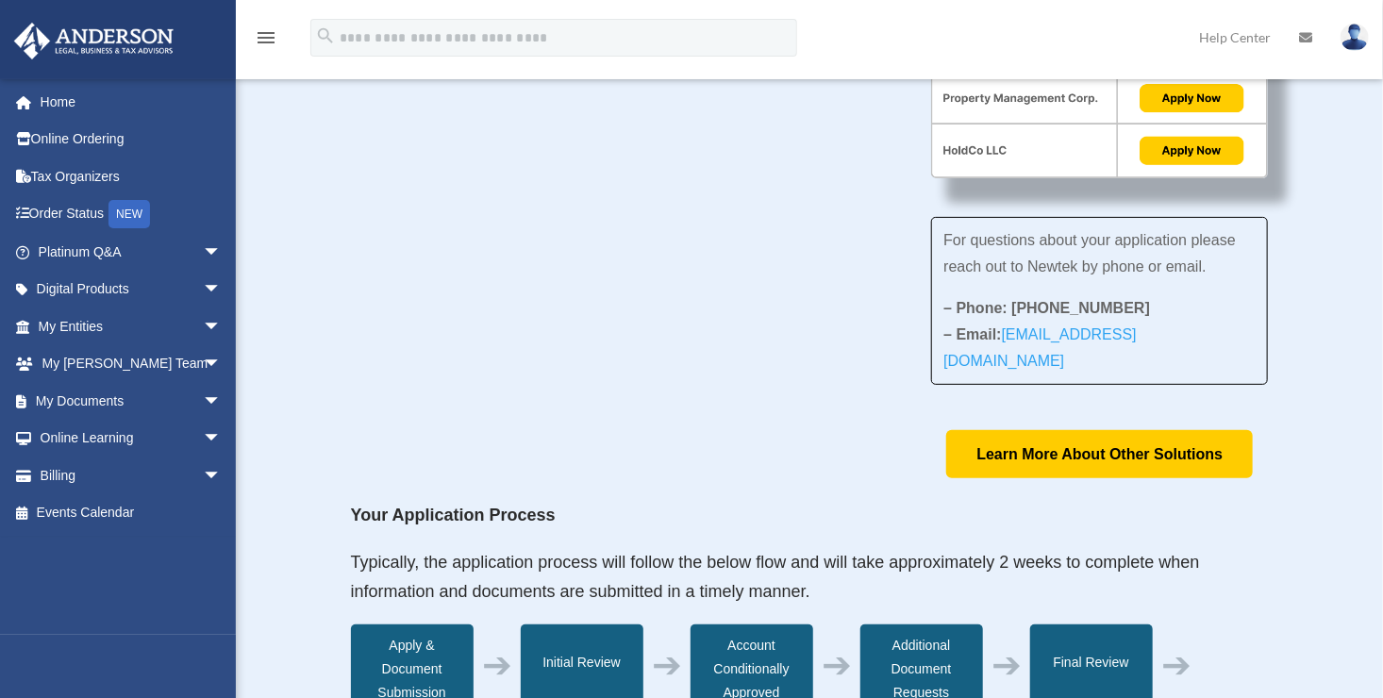
scroll to position [167, 0]
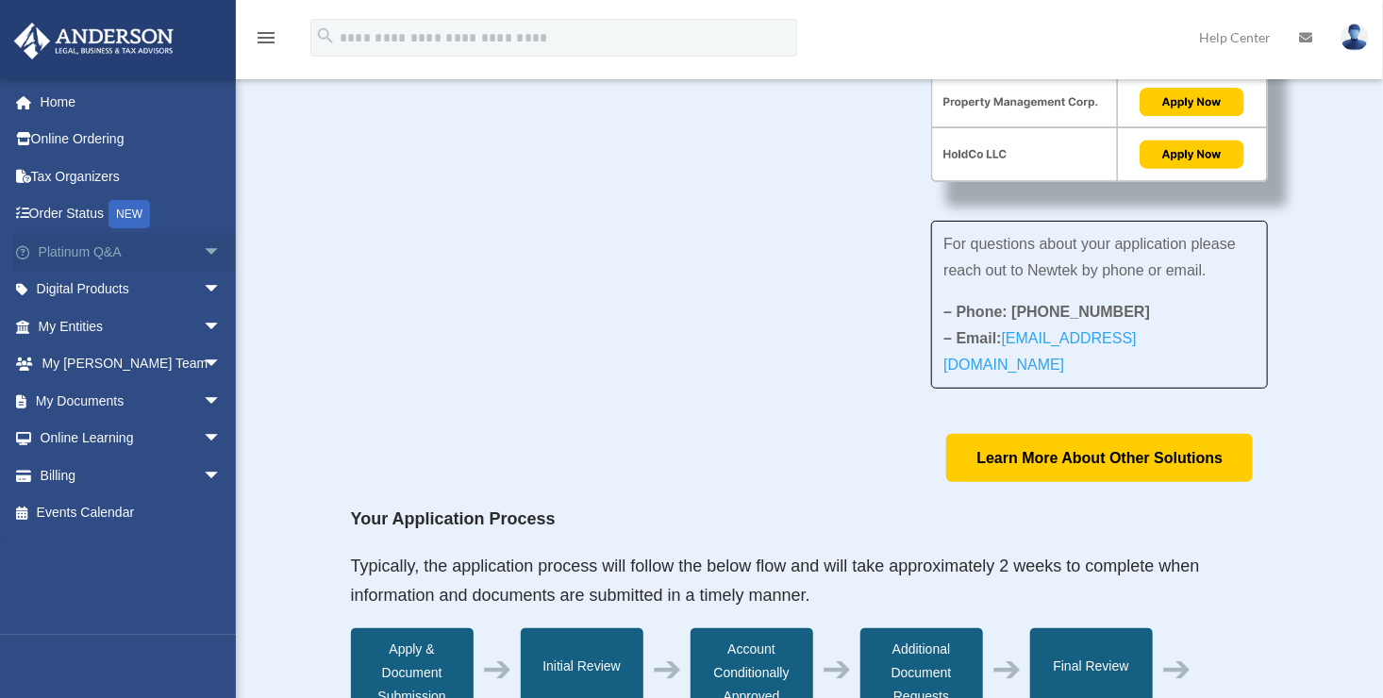
click at [94, 246] on link "Platinum Q&A arrow_drop_down" at bounding box center [131, 252] width 237 height 38
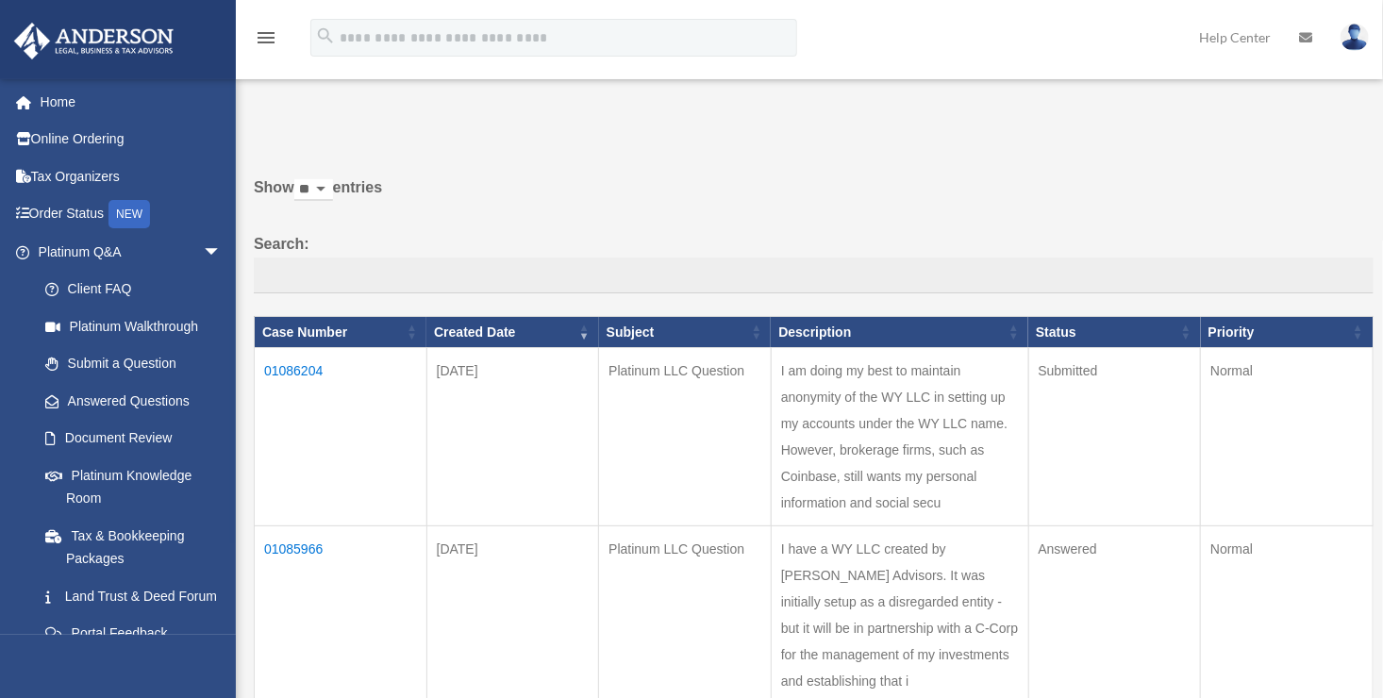
click at [293, 377] on td "01086204" at bounding box center [341, 437] width 173 height 178
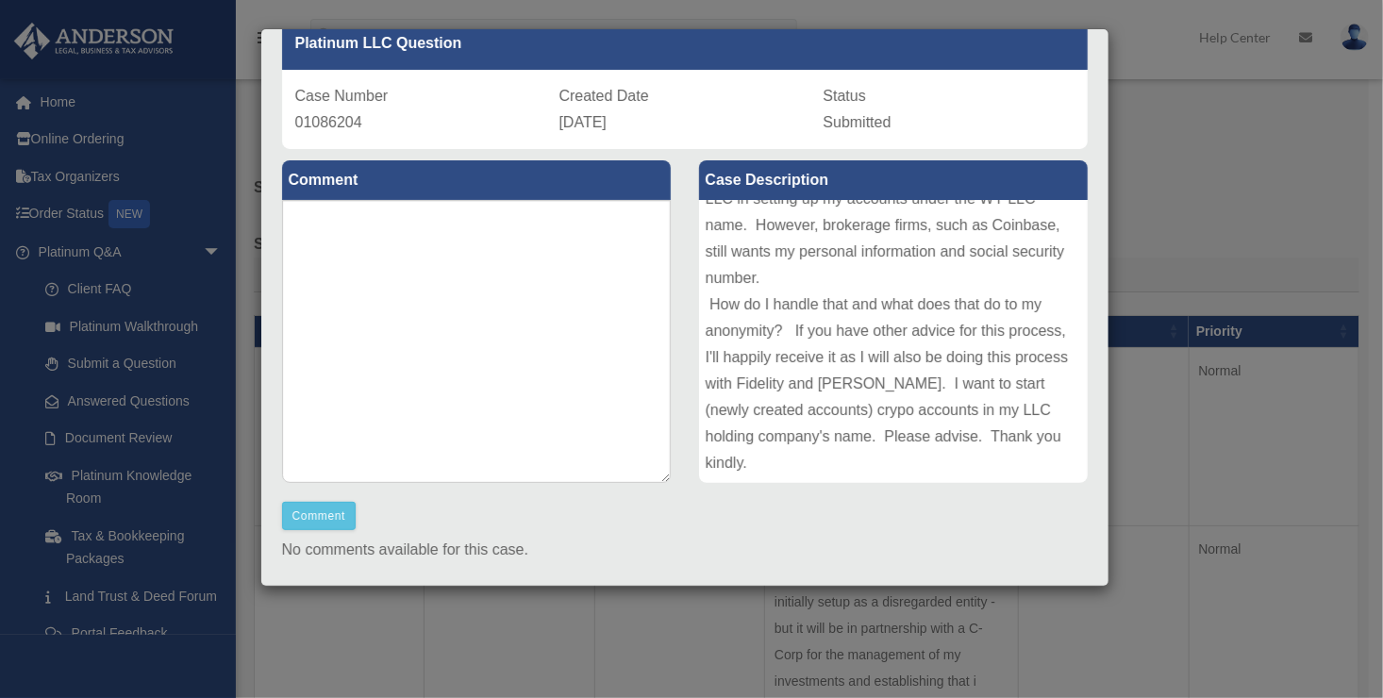
scroll to position [96, 0]
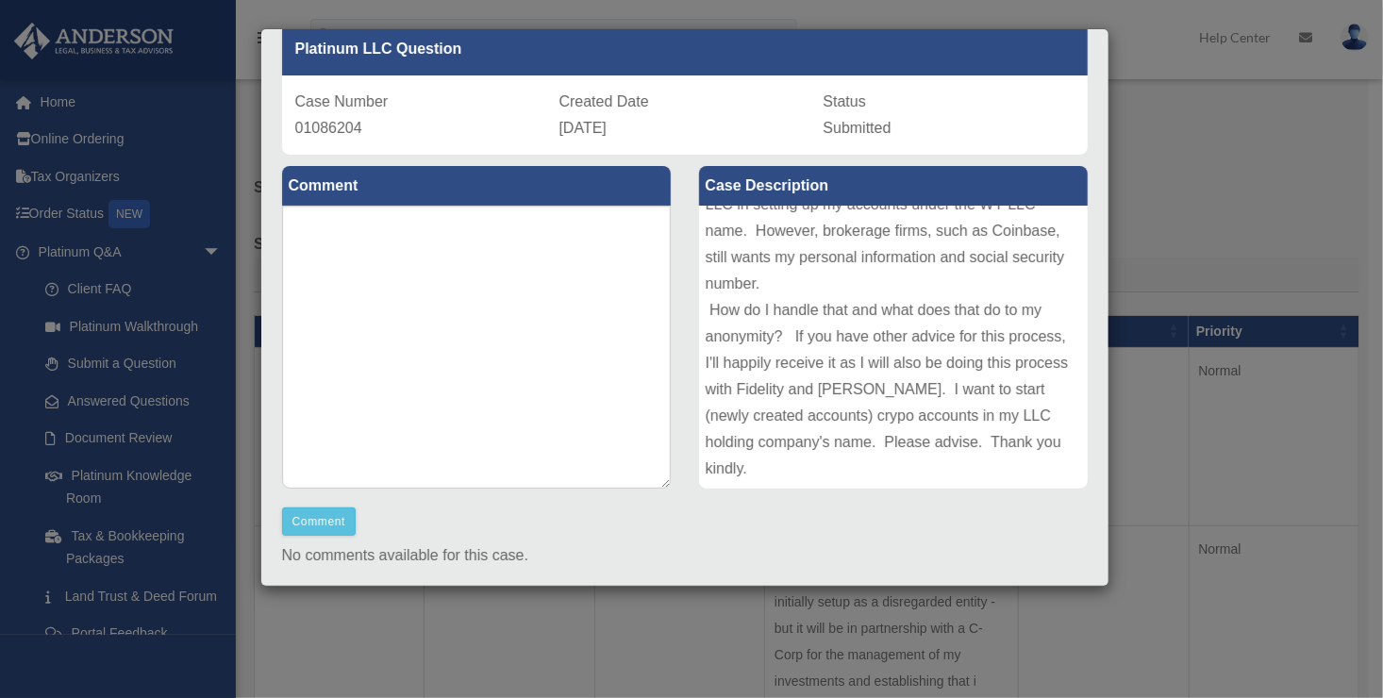
click at [1144, 615] on div "Case Detail × Platinum LLC Question Case Number 01086204 Created Date [DATE] St…" at bounding box center [691, 349] width 1383 height 698
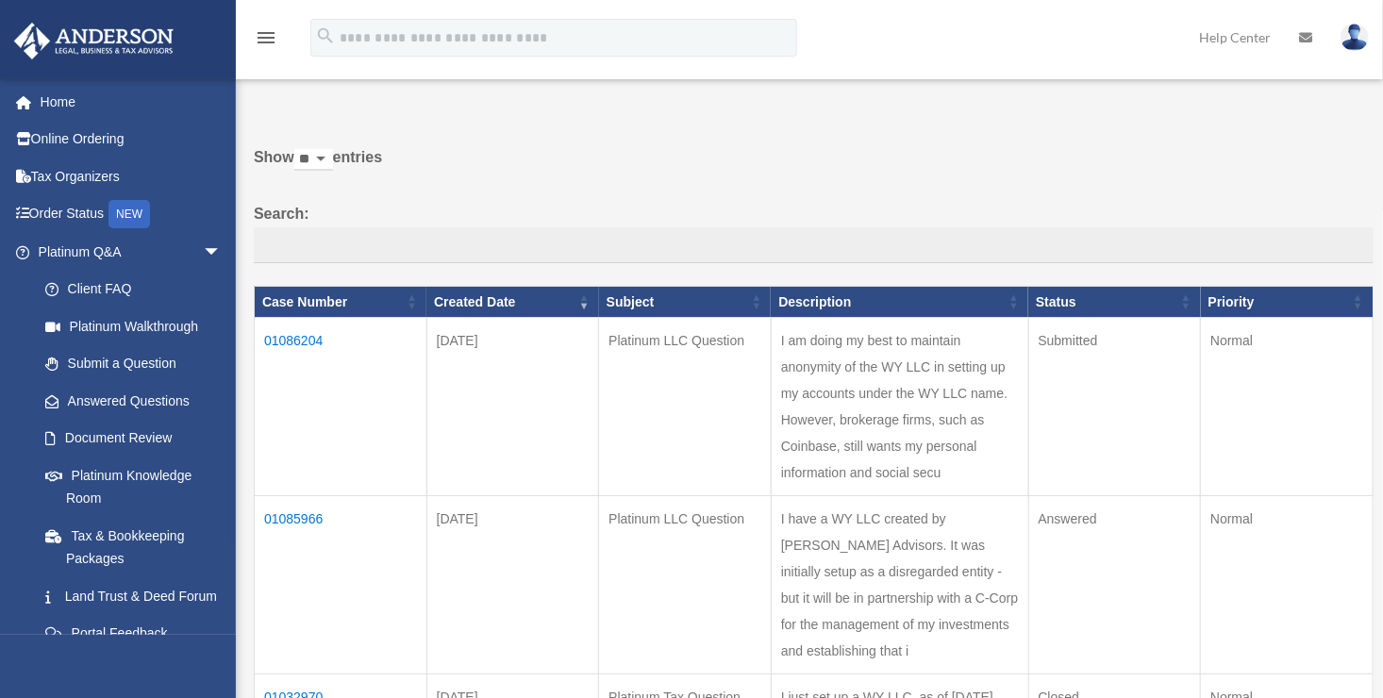
scroll to position [32, 0]
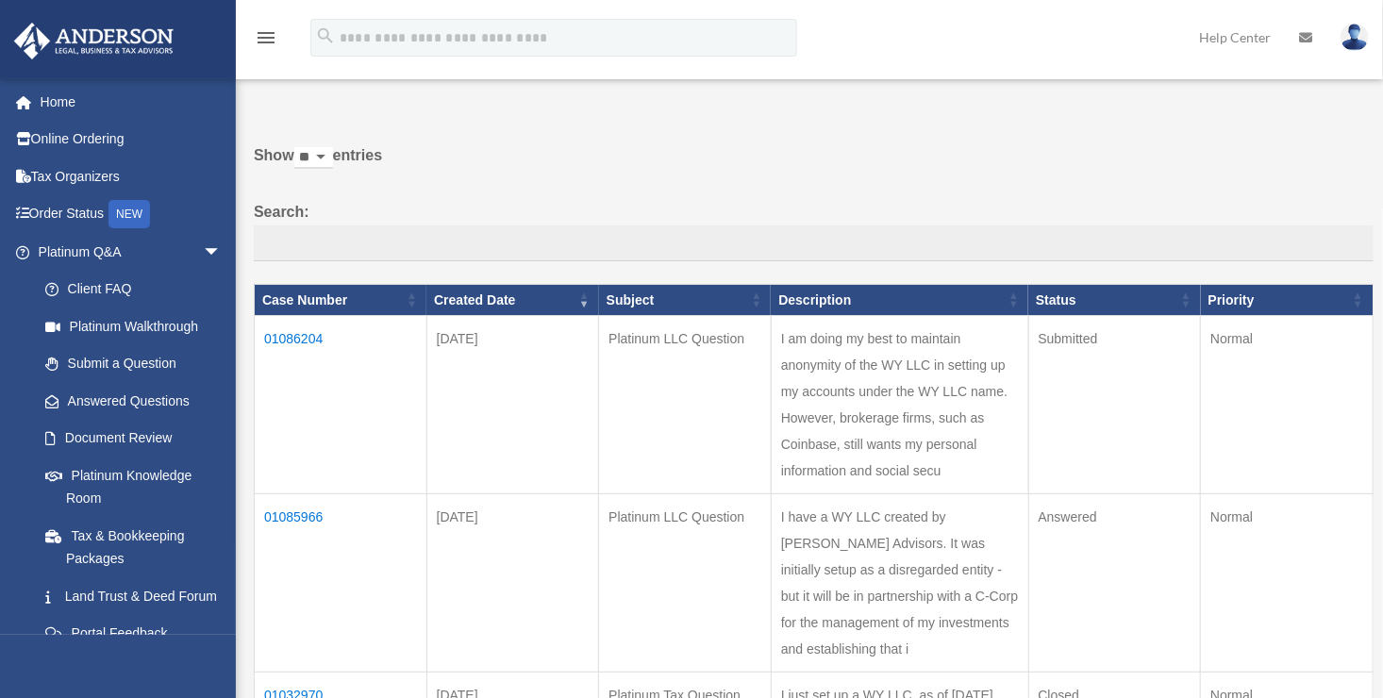
click at [292, 332] on td "01086204" at bounding box center [341, 405] width 173 height 178
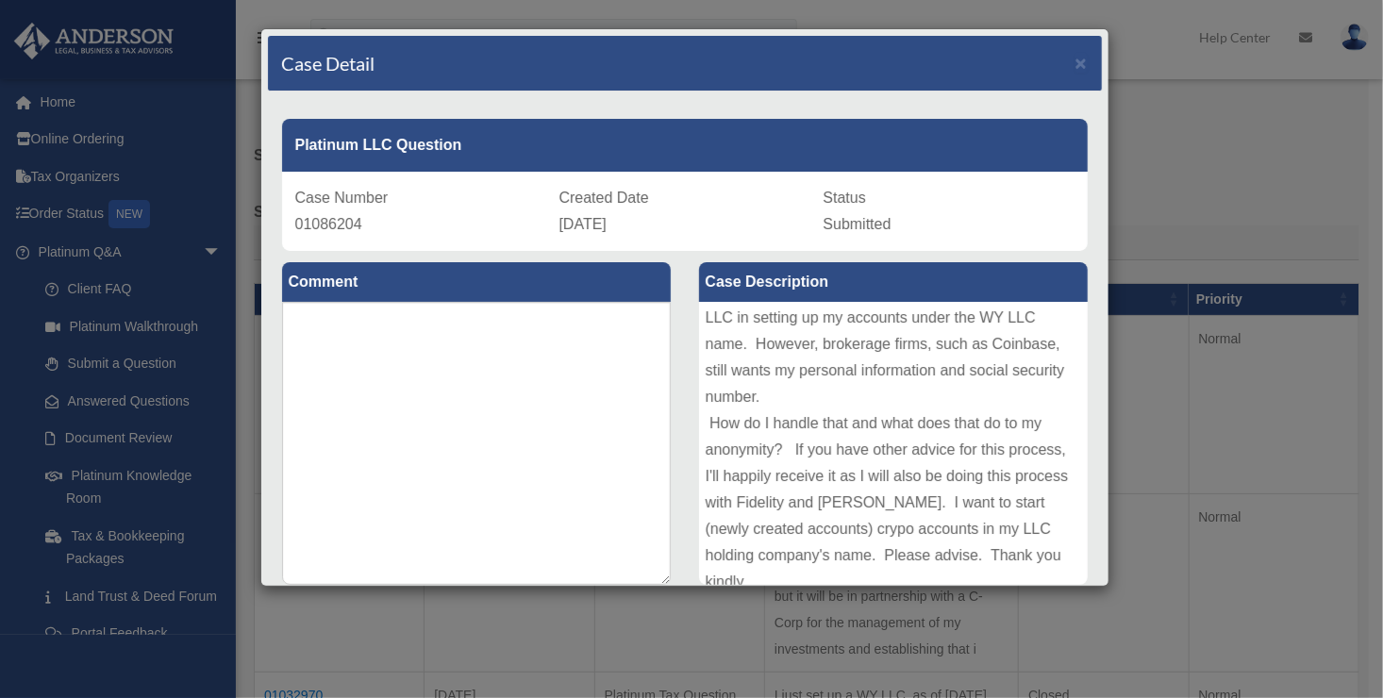
scroll to position [47, 0]
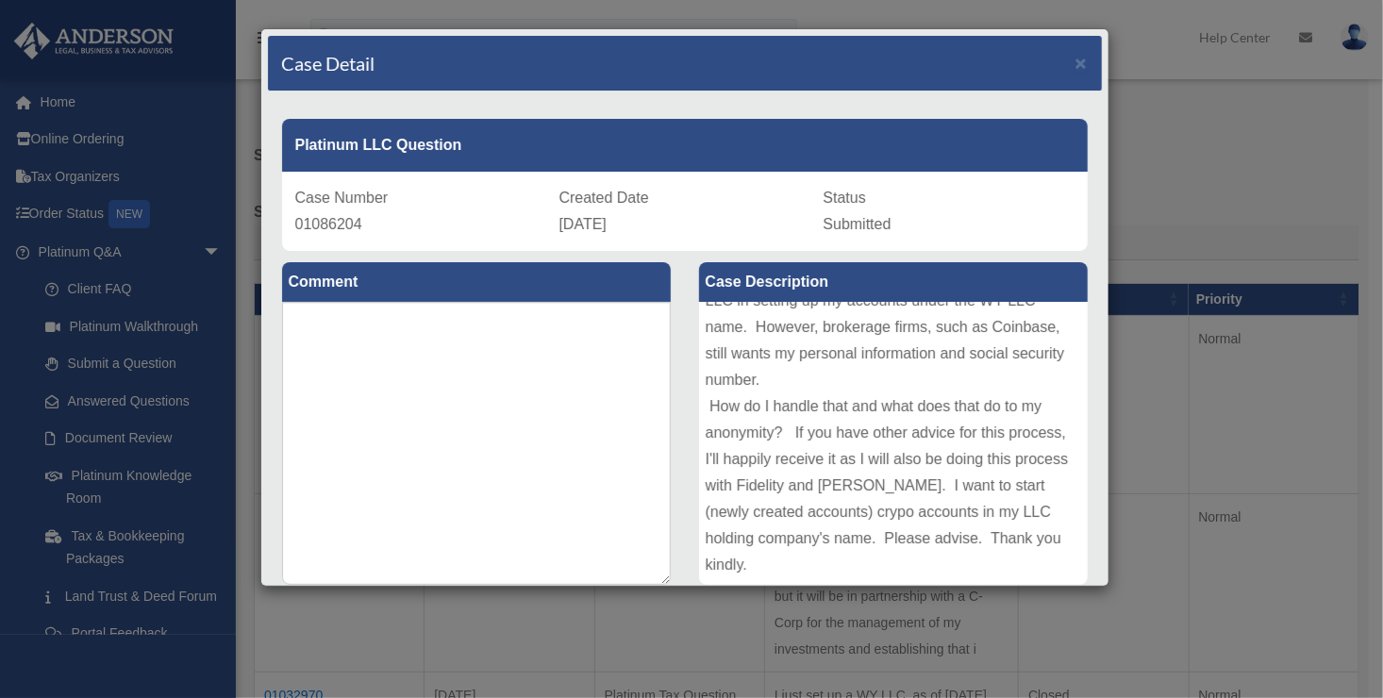
click at [19, 181] on div "Case Detail × Platinum LLC Question Case Number 01086204 Created Date [DATE] St…" at bounding box center [691, 349] width 1383 height 698
